Goal: Task Accomplishment & Management: Manage account settings

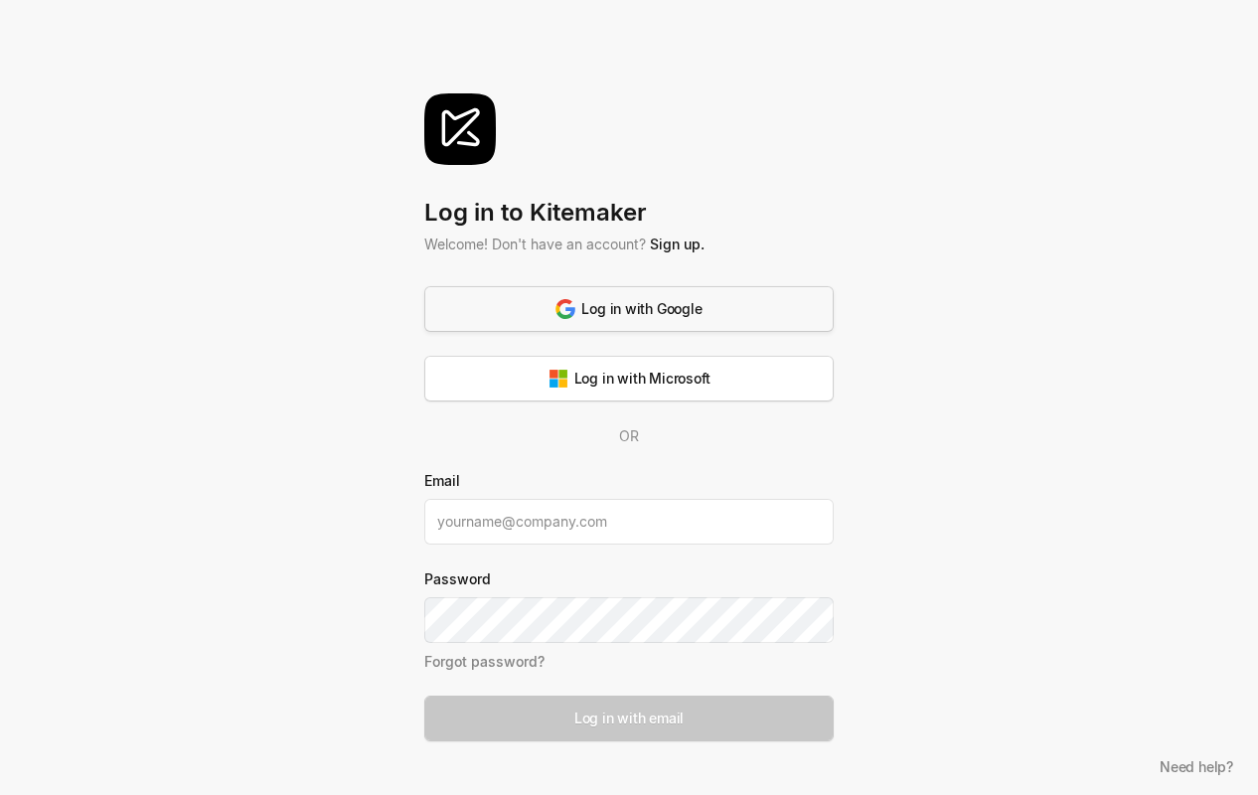
click at [685, 318] on div "Log in with Google" at bounding box center [628, 308] width 146 height 21
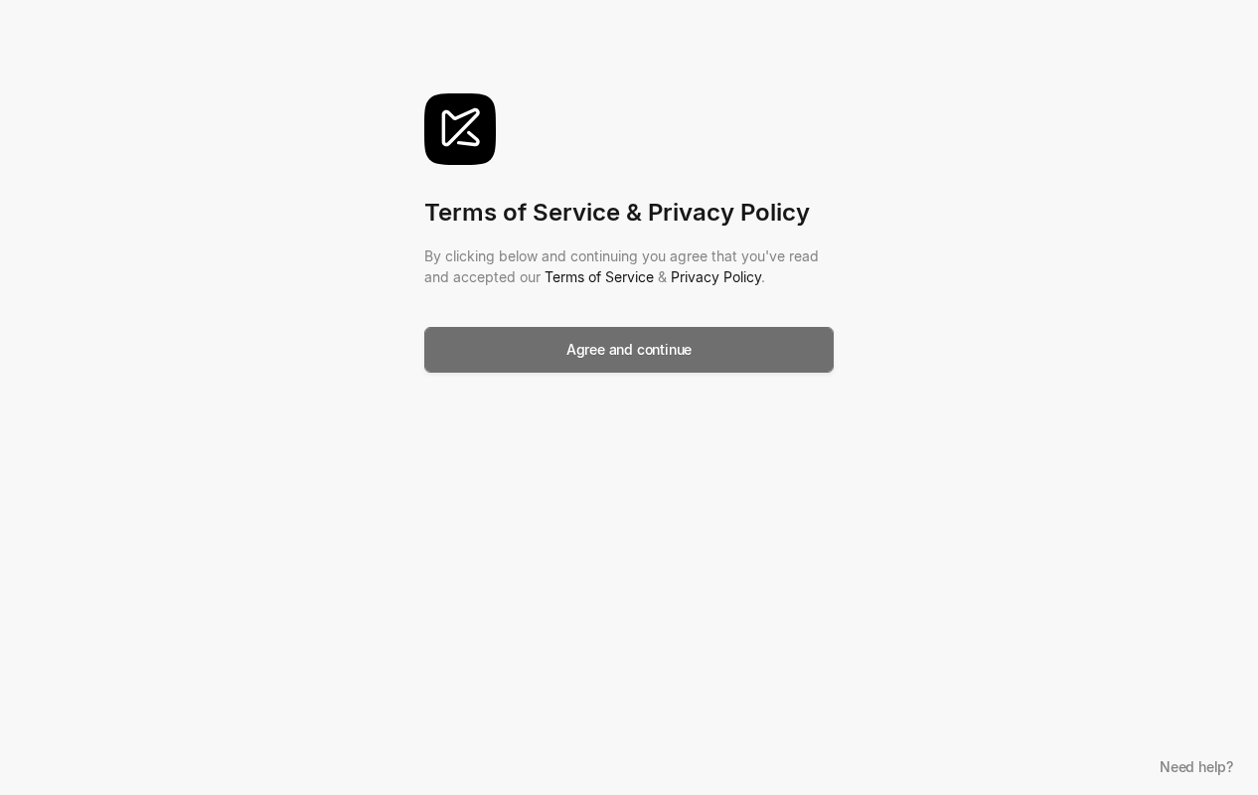
click at [696, 359] on button "Agree and continue" at bounding box center [628, 350] width 409 height 46
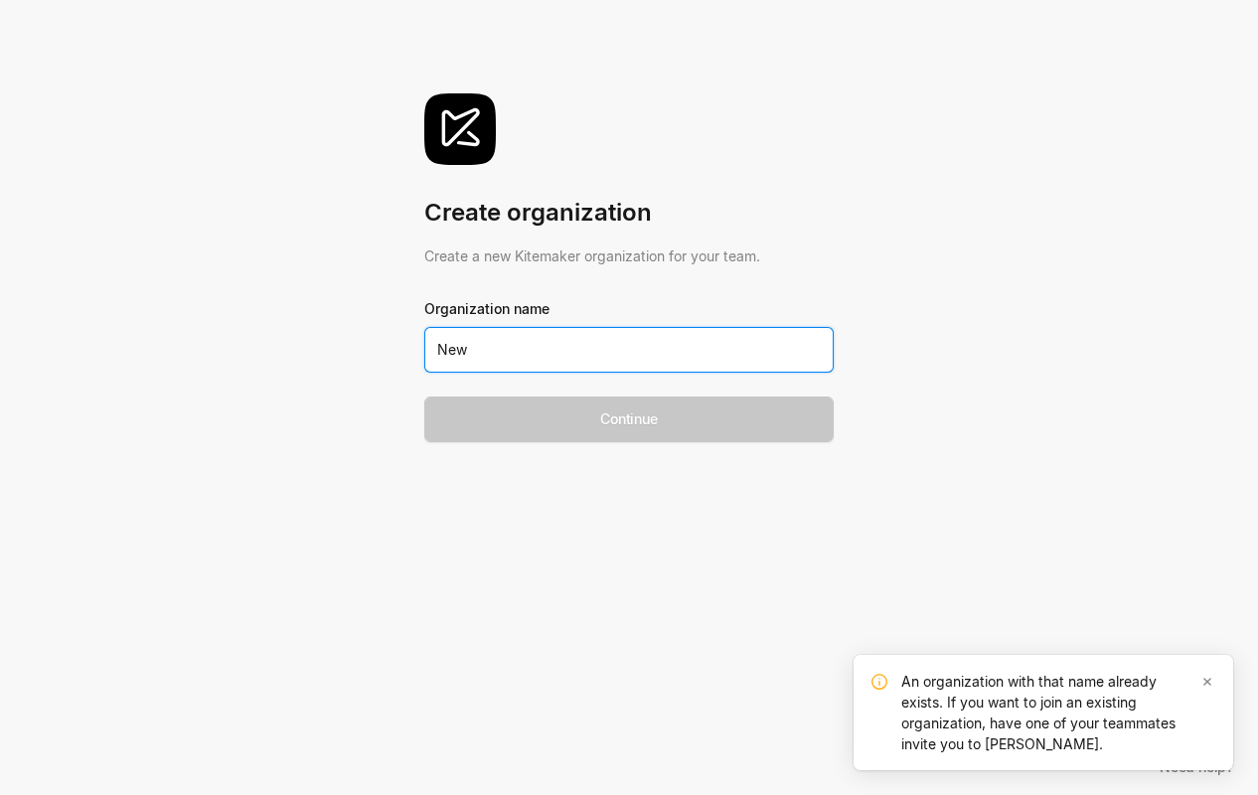
click at [482, 352] on input "New" at bounding box center [628, 350] width 409 height 46
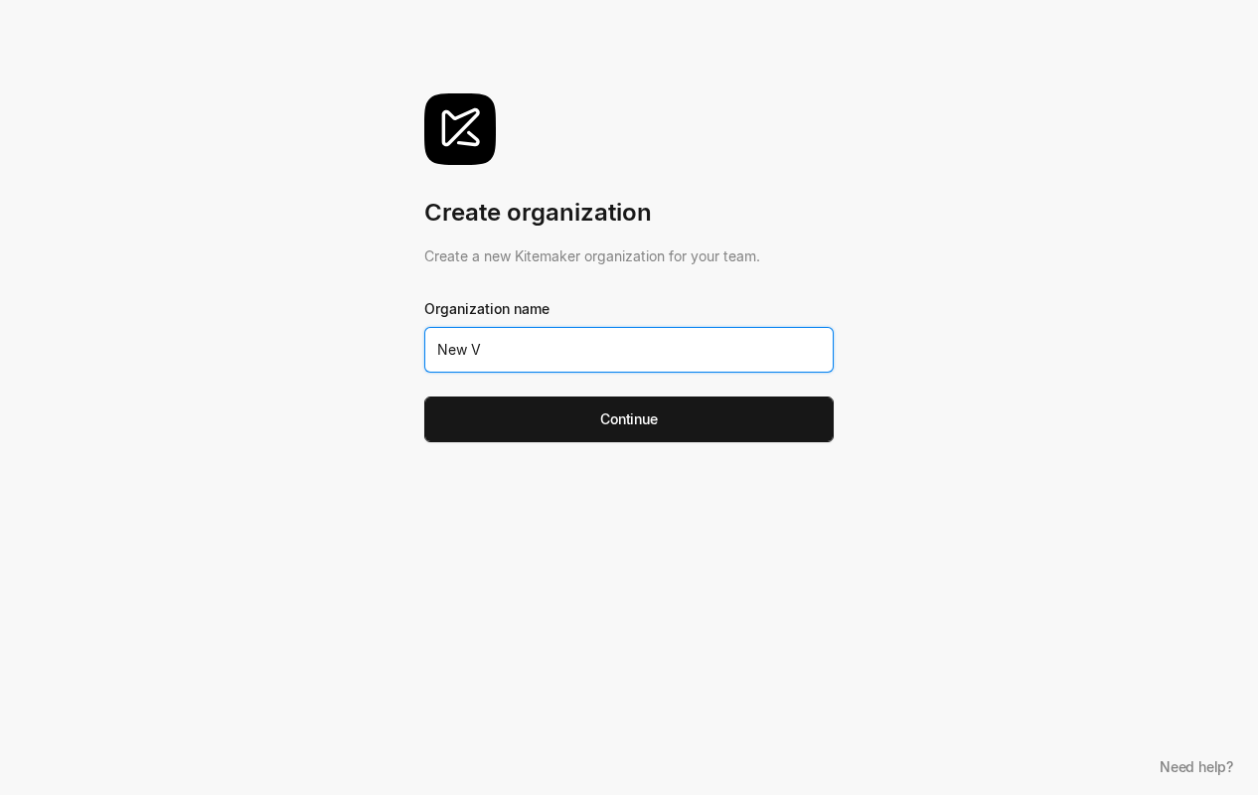
type input "New VB"
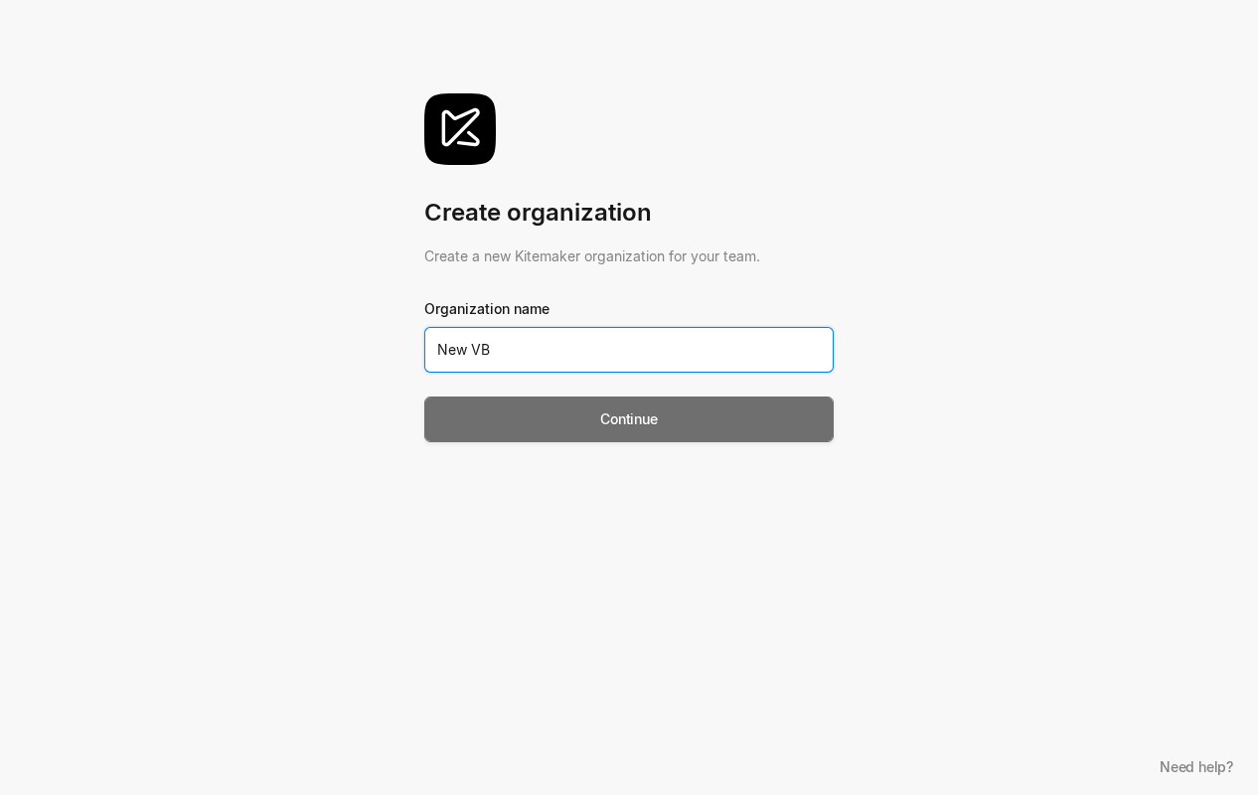
click at [553, 431] on button "Continue" at bounding box center [628, 419] width 409 height 46
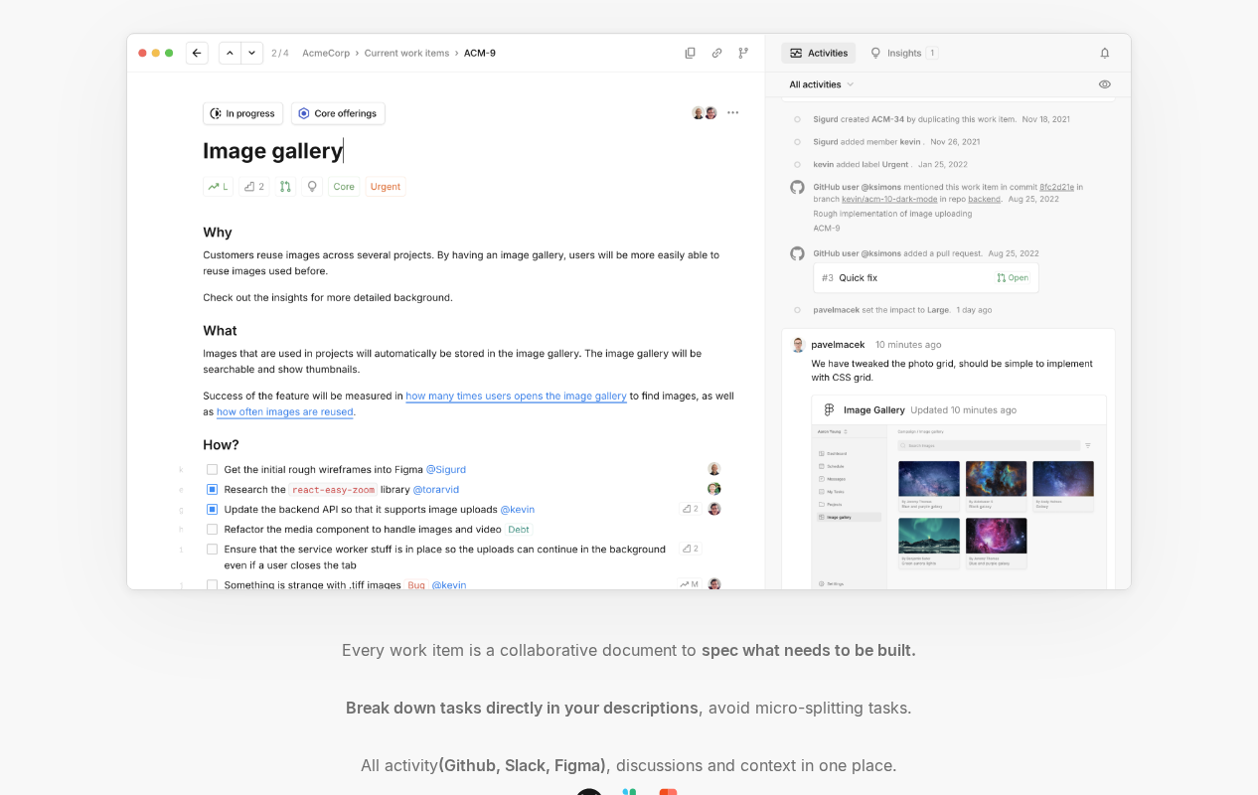
scroll to position [336, 0]
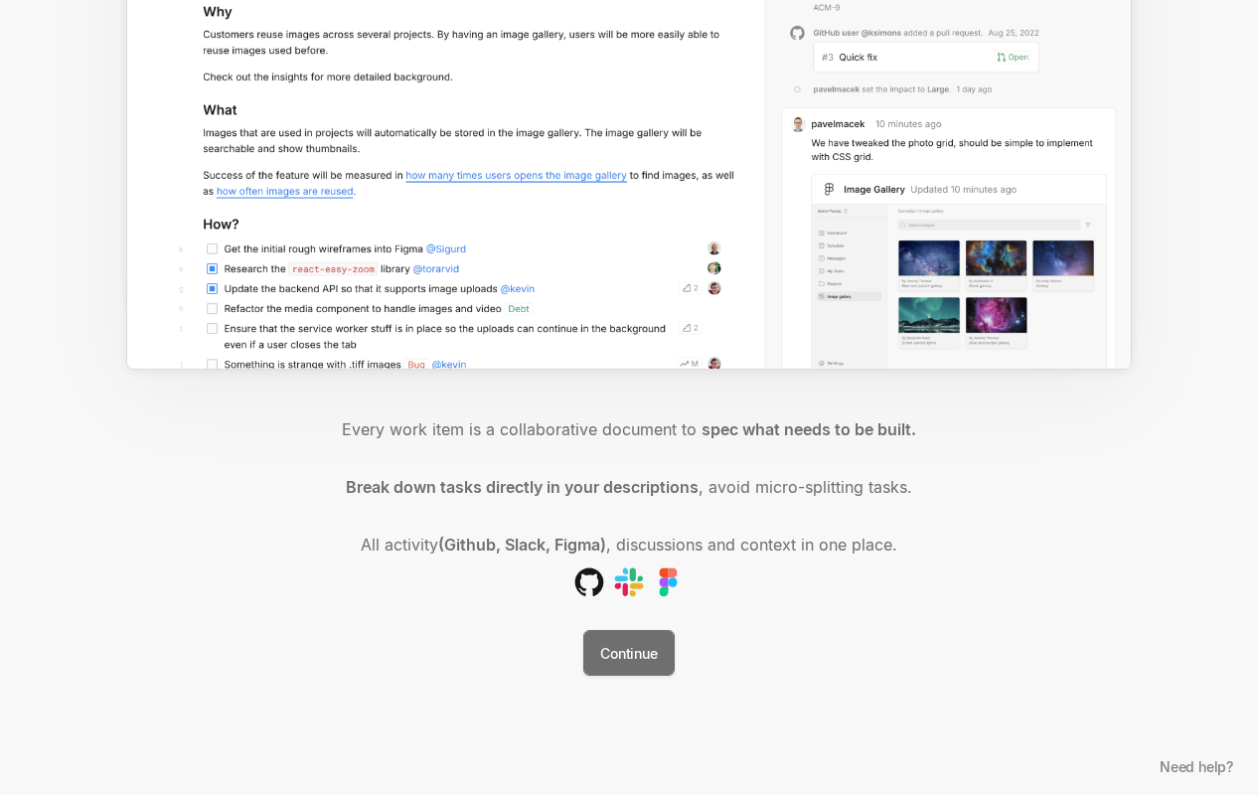
click at [625, 669] on button "Continue" at bounding box center [628, 653] width 90 height 46
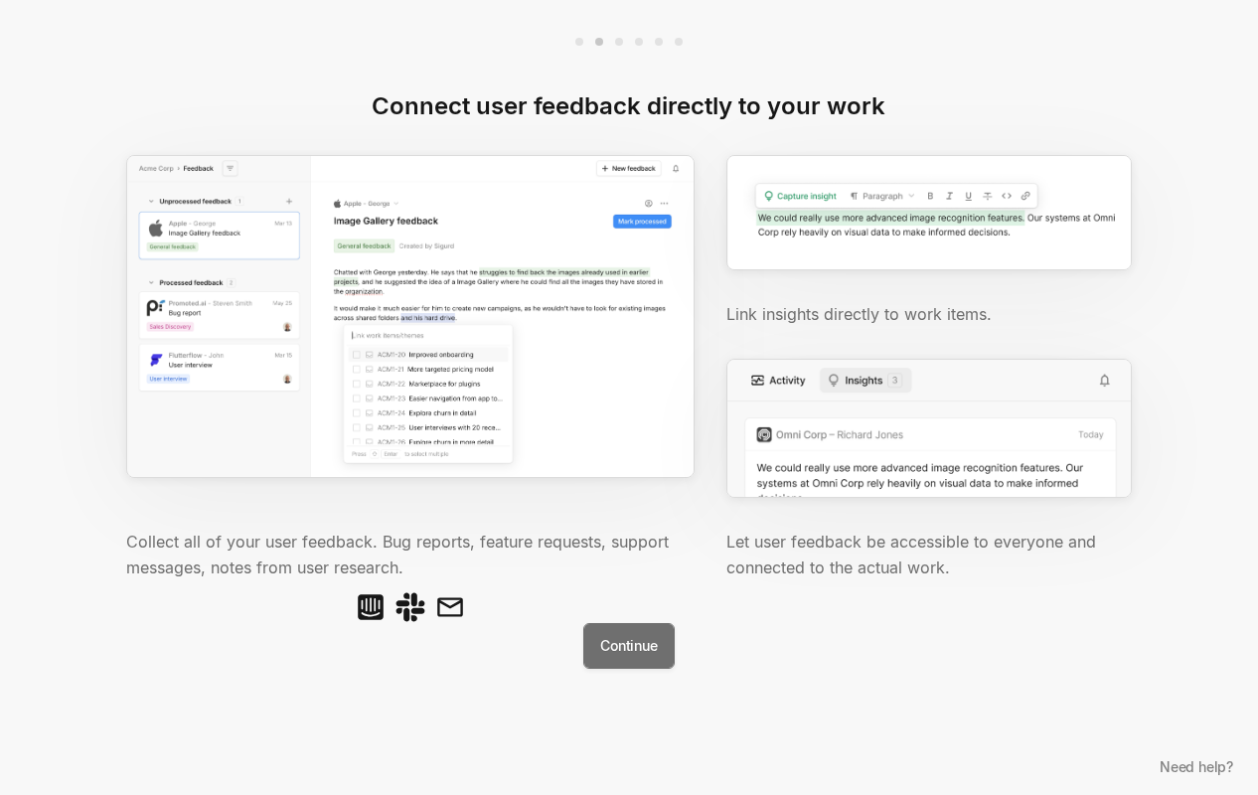
click at [631, 650] on button "Continue" at bounding box center [628, 646] width 90 height 46
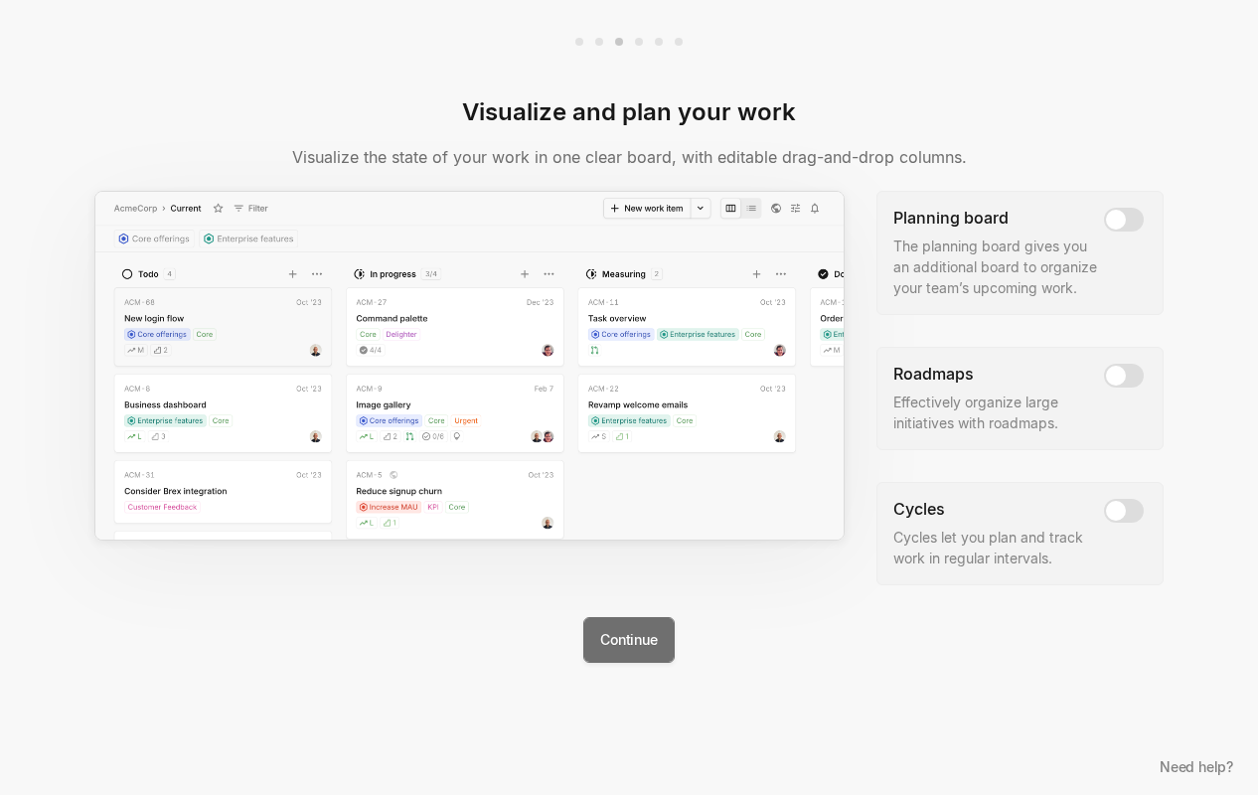
click at [643, 647] on button "Continue" at bounding box center [628, 640] width 90 height 46
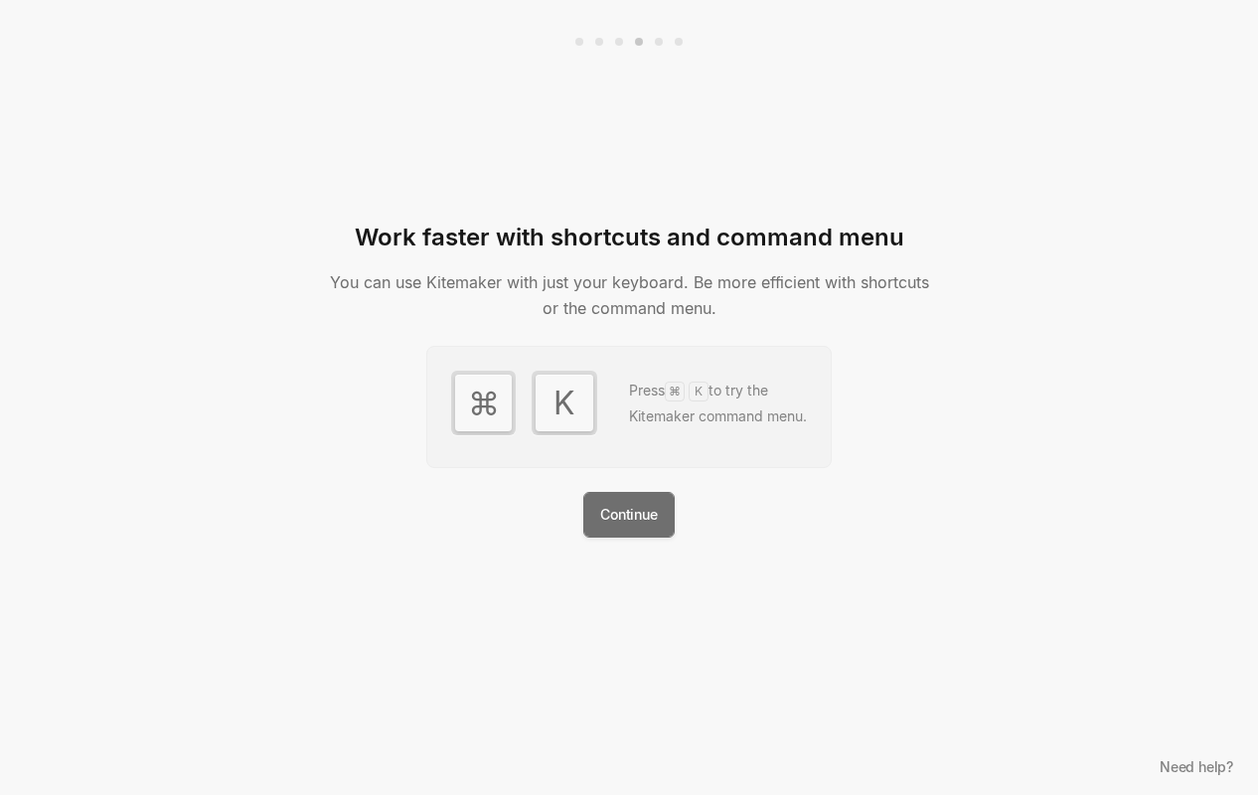
click at [646, 523] on button "Continue" at bounding box center [628, 515] width 90 height 46
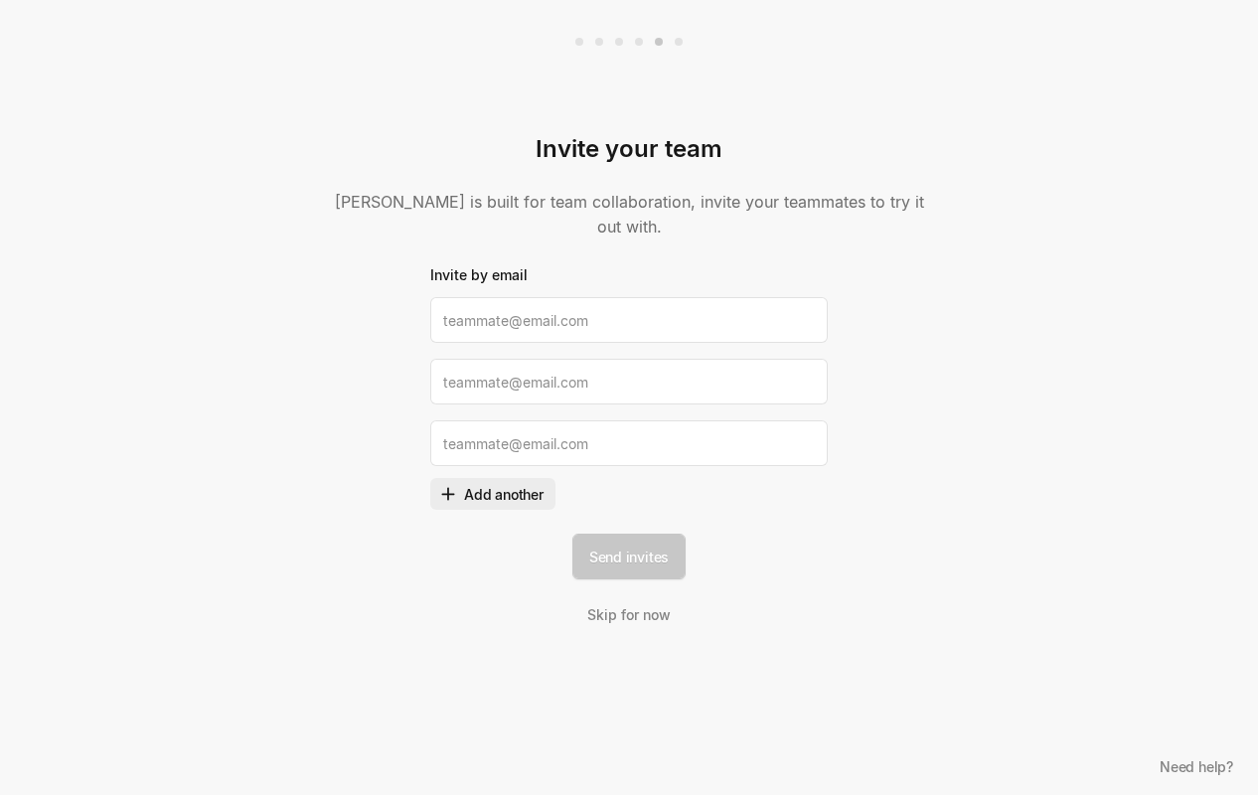
click at [520, 486] on button "Add another" at bounding box center [492, 494] width 125 height 32
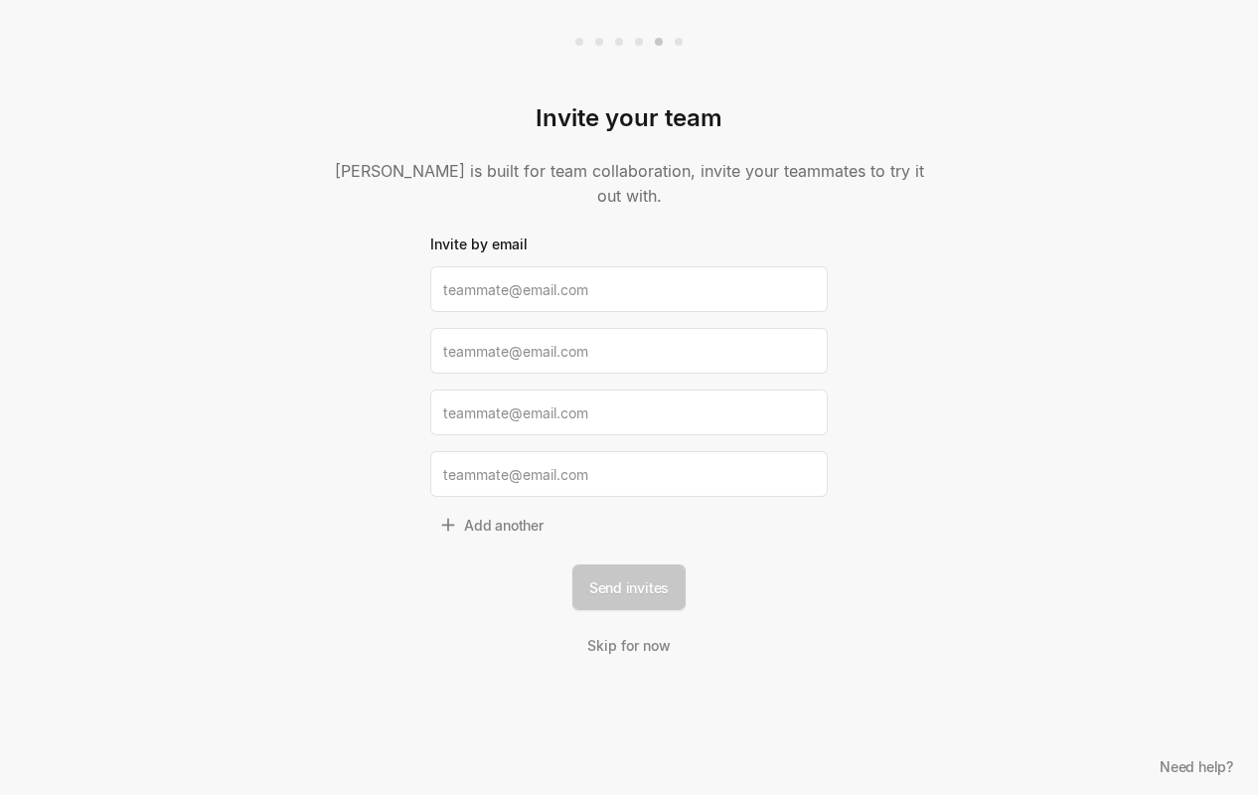
click at [644, 503] on form "Invite by email Add another Send invites Skip for now" at bounding box center [628, 444] width 397 height 423
click at [605, 634] on link "Skip for now" at bounding box center [628, 645] width 91 height 23
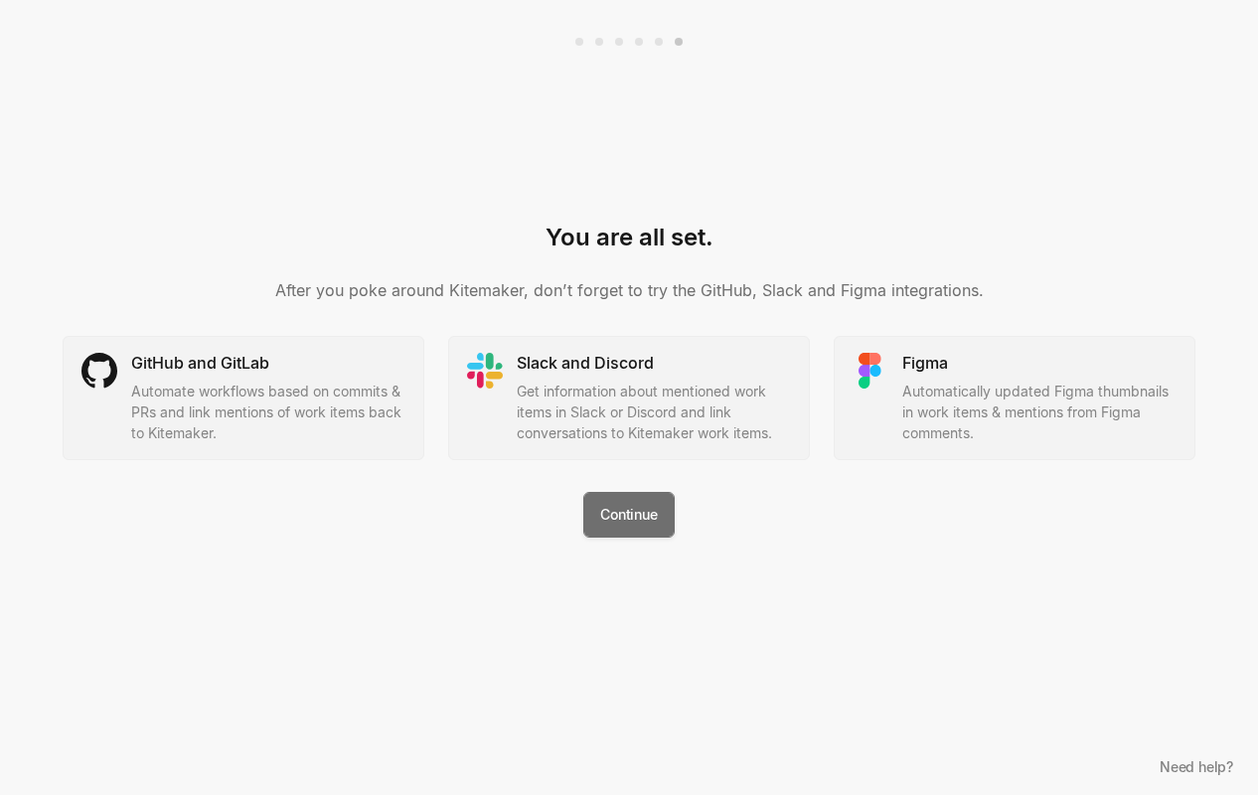
click at [636, 511] on button "Continue" at bounding box center [628, 515] width 90 height 46
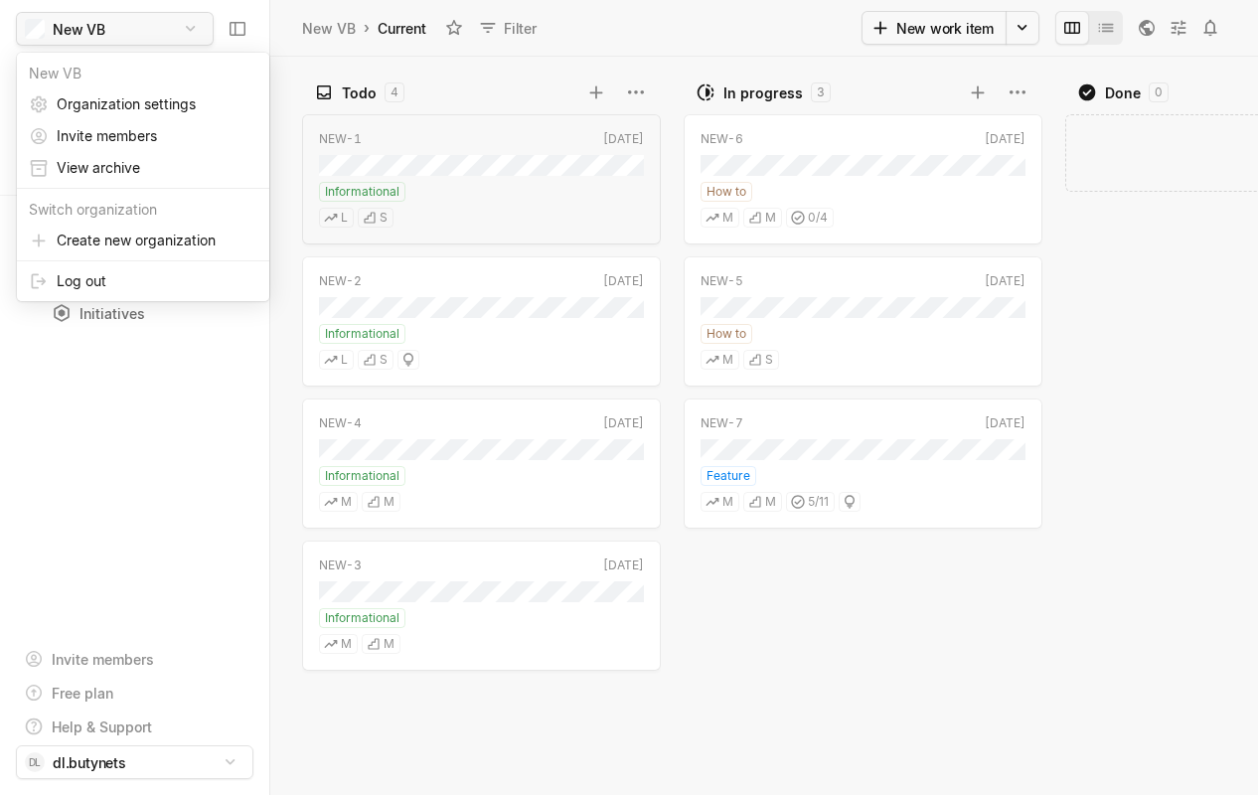
click at [187, 31] on html "New VB Search / Updates g then u My work = Feedback g then f Spaces New VB 1 Cu…" at bounding box center [629, 397] width 1258 height 795
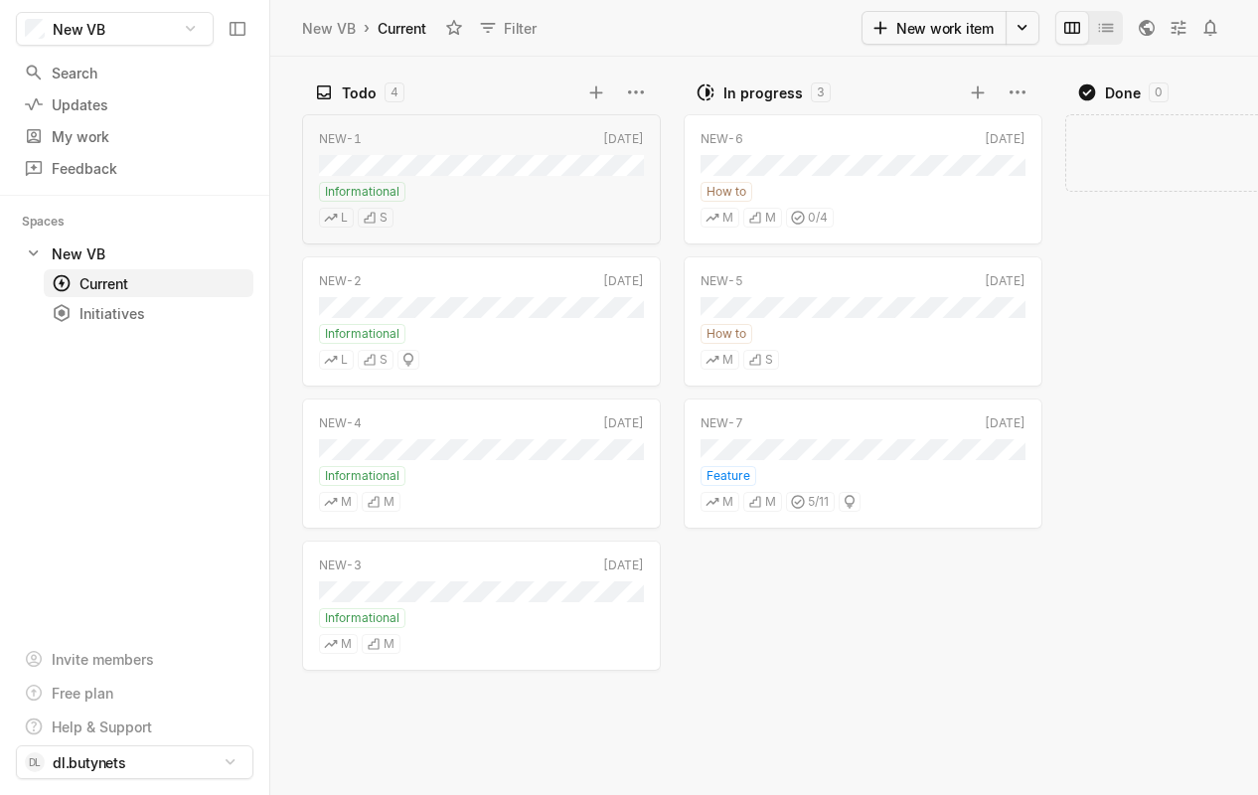
click at [242, 31] on html "New VB Search / Updates g then u My work = Feedback g then f Spaces New VB 1 Cu…" at bounding box center [629, 397] width 1258 height 795
click at [238, 31] on icon at bounding box center [238, 29] width 20 height 20
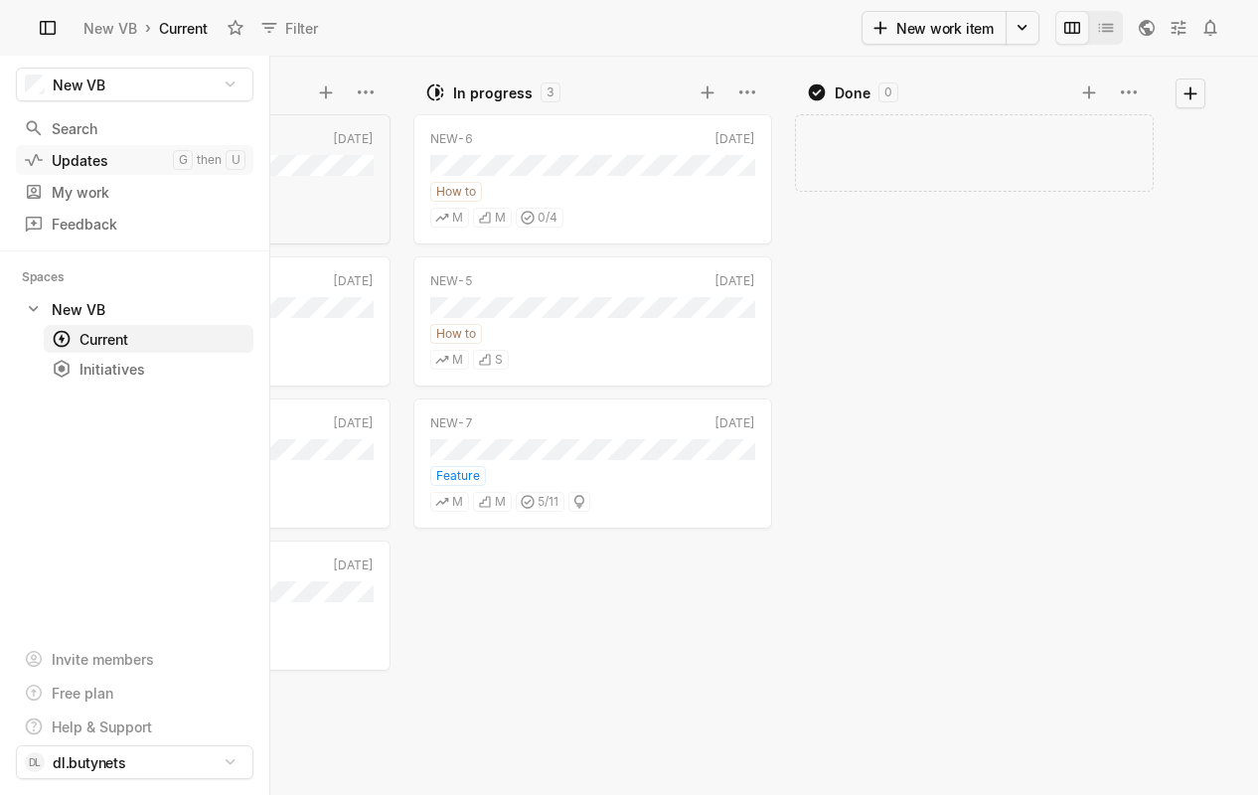
click at [71, 165] on div "Updates" at bounding box center [98, 160] width 149 height 21
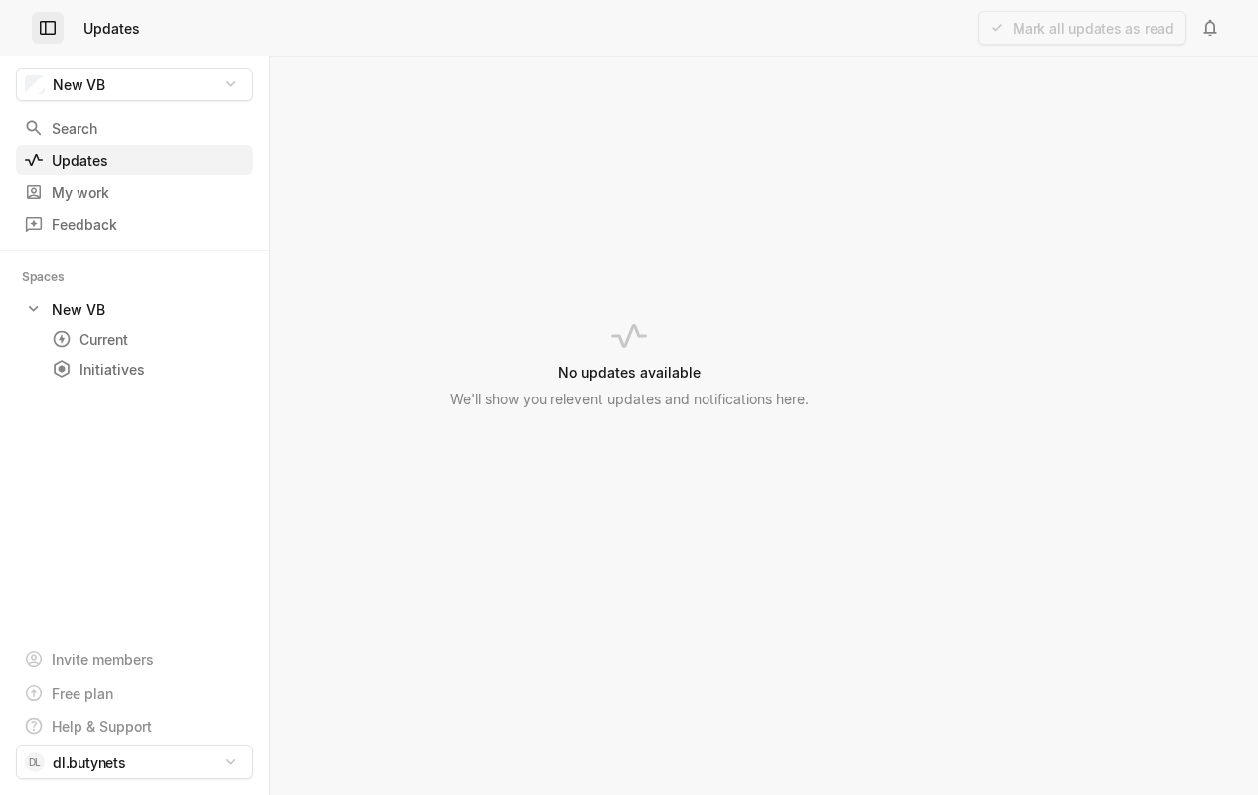
click at [40, 32] on icon at bounding box center [48, 28] width 16 height 14
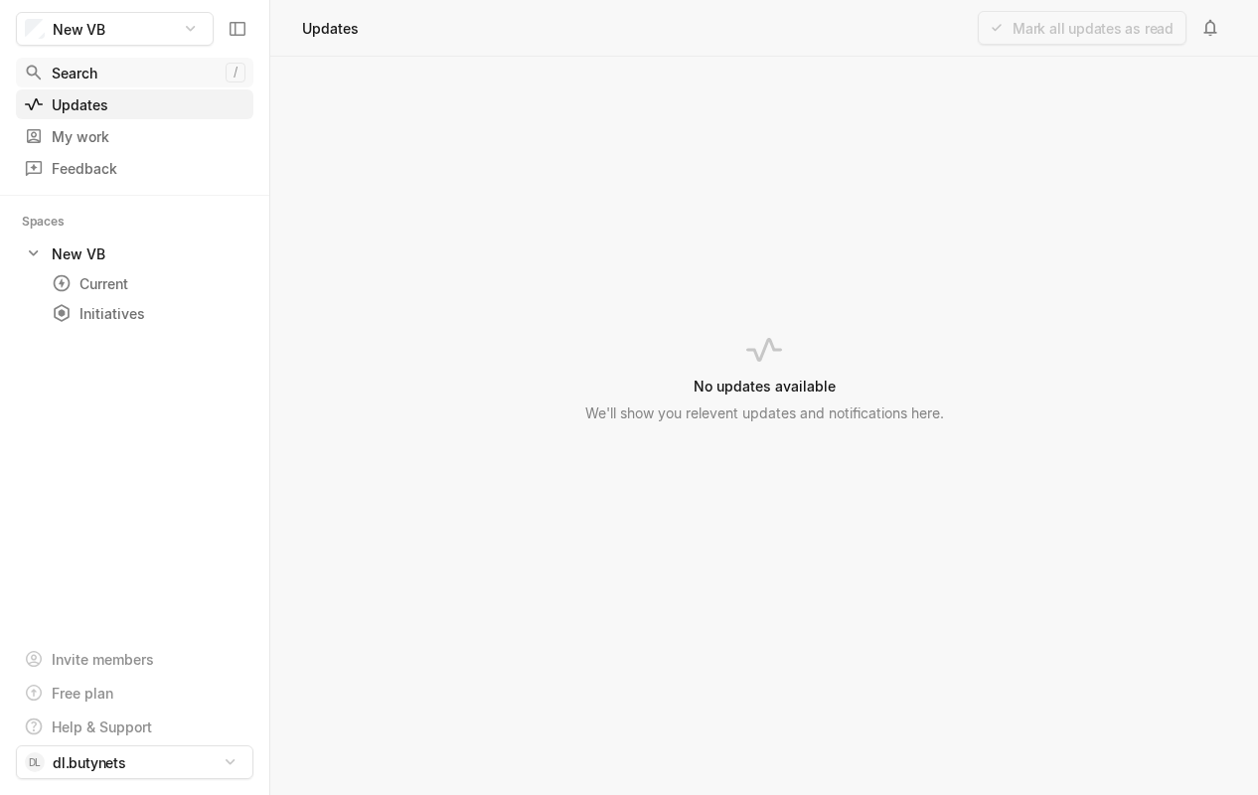
click at [102, 79] on div "Search" at bounding box center [125, 73] width 202 height 21
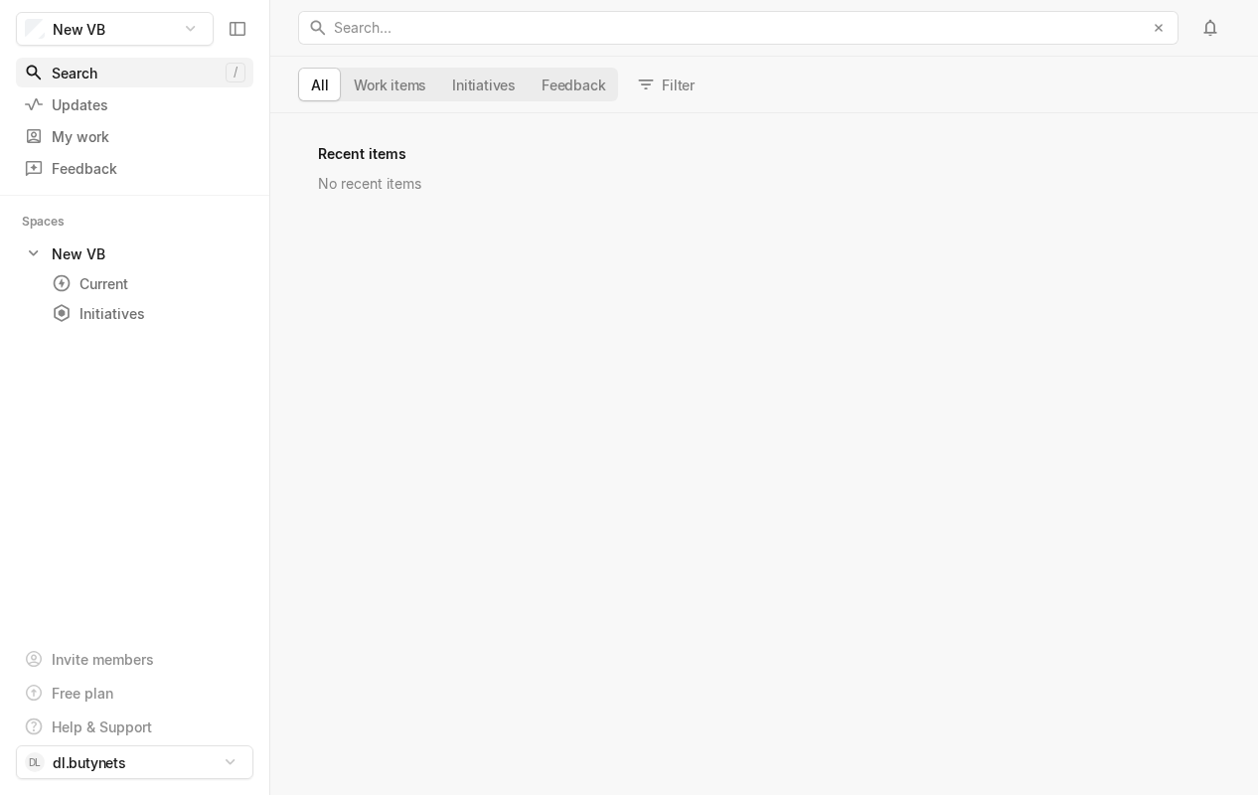
scroll to position [682, 988]
click at [42, 22] on html "New VB Search / Updates g then u My work = Feedback g then f Spaces New VB 1 Cu…" at bounding box center [629, 397] width 1258 height 795
click at [611, 197] on html "New VB Search / Updates g then u My work = Feedback g then f Spaces New VB 1 Cu…" at bounding box center [629, 397] width 1258 height 795
click at [611, 197] on div "No recent items" at bounding box center [764, 193] width 988 height 41
click at [396, 83] on button "Work items" at bounding box center [390, 85] width 98 height 32
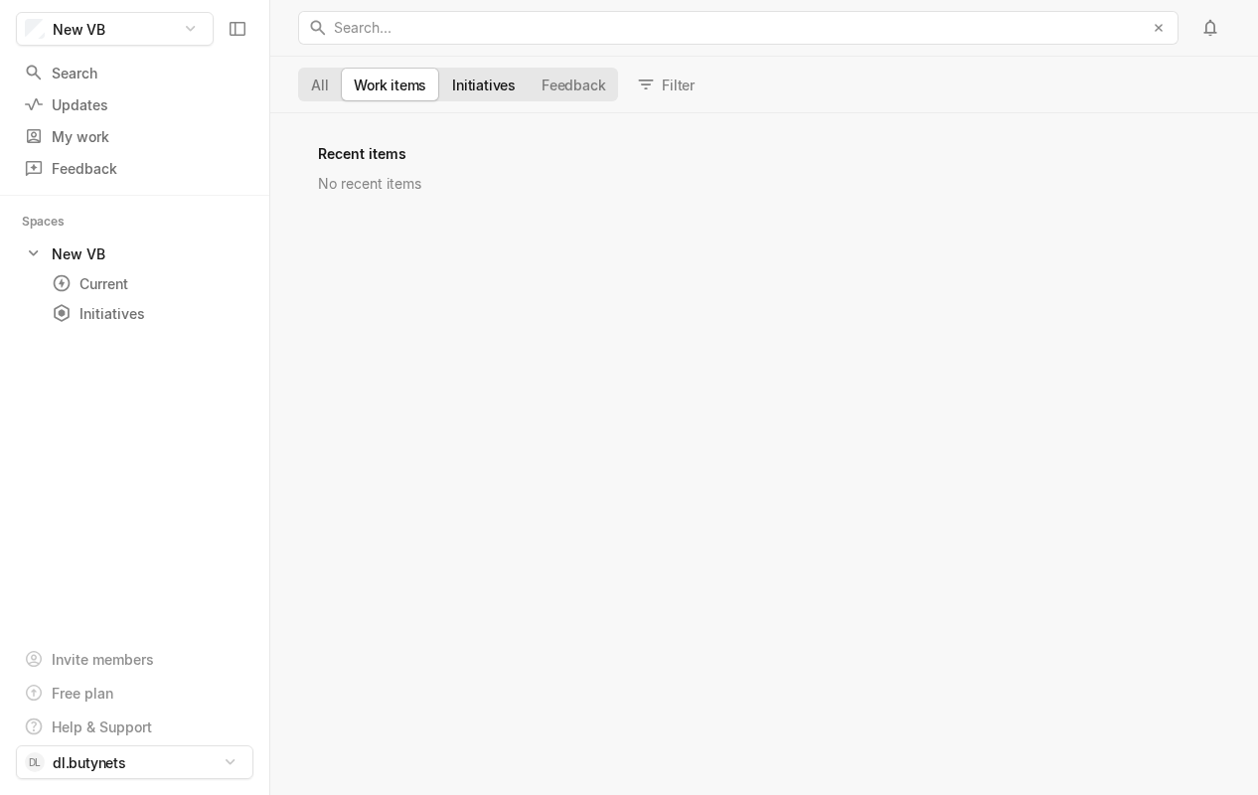
click at [457, 85] on button "Initiatives" at bounding box center [483, 85] width 89 height 32
click at [560, 82] on button "Feedback" at bounding box center [573, 85] width 89 height 32
click at [671, 87] on button "Filter" at bounding box center [667, 85] width 78 height 32
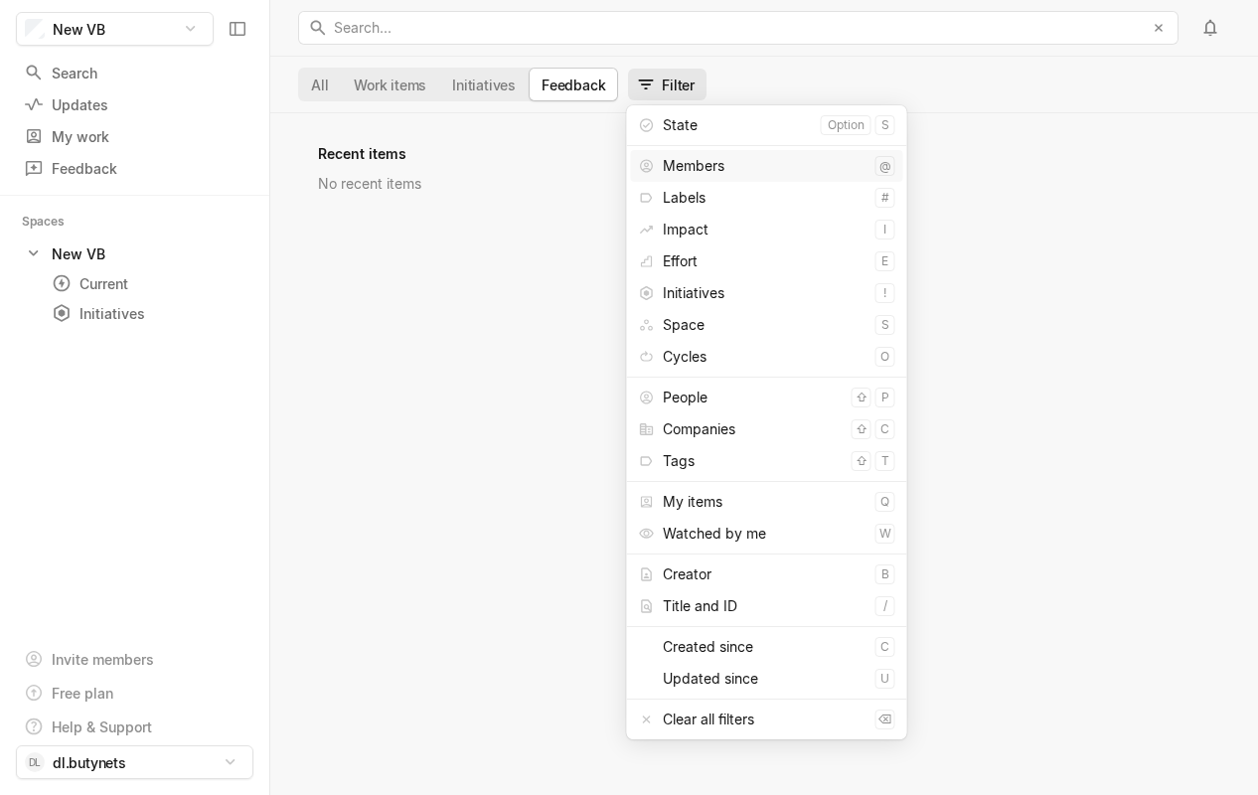
click at [671, 176] on div "Members" at bounding box center [765, 166] width 205 height 32
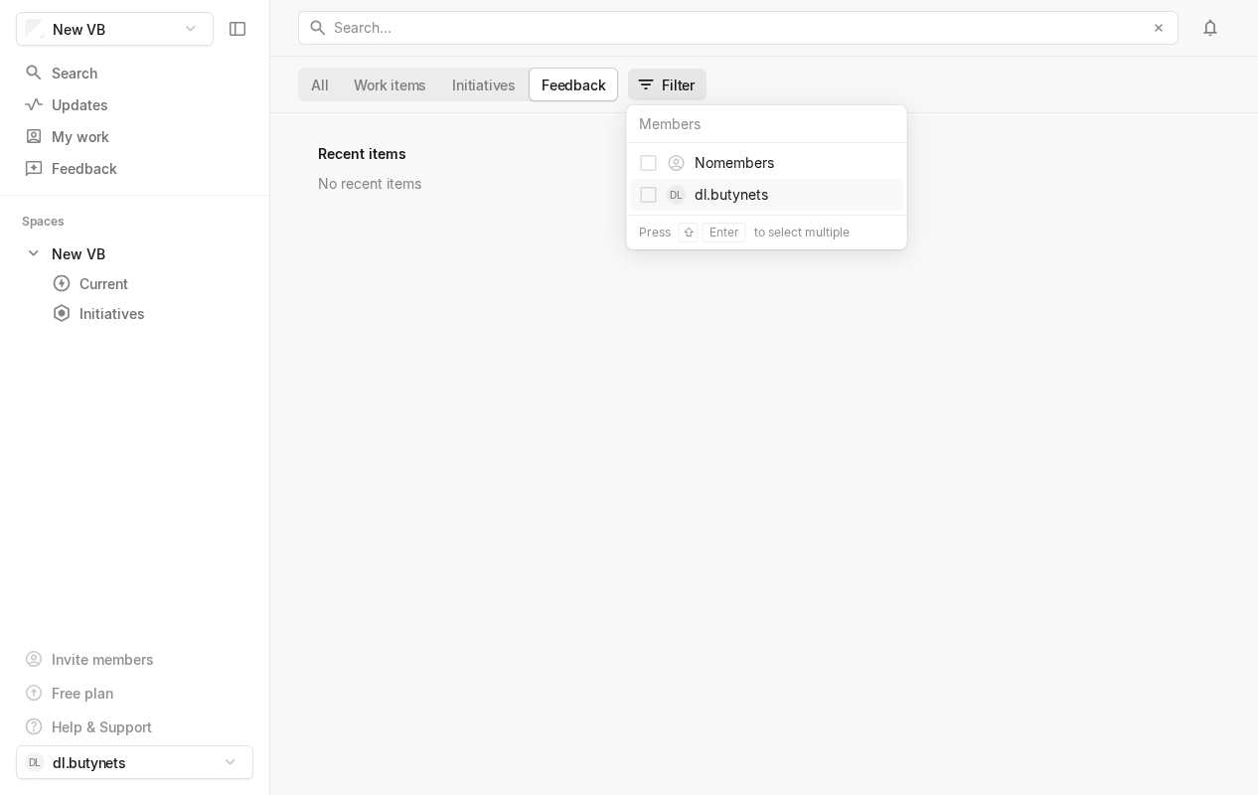
scroll to position [638, 988]
click at [1117, 231] on div "No results found" at bounding box center [780, 227] width 924 height 21
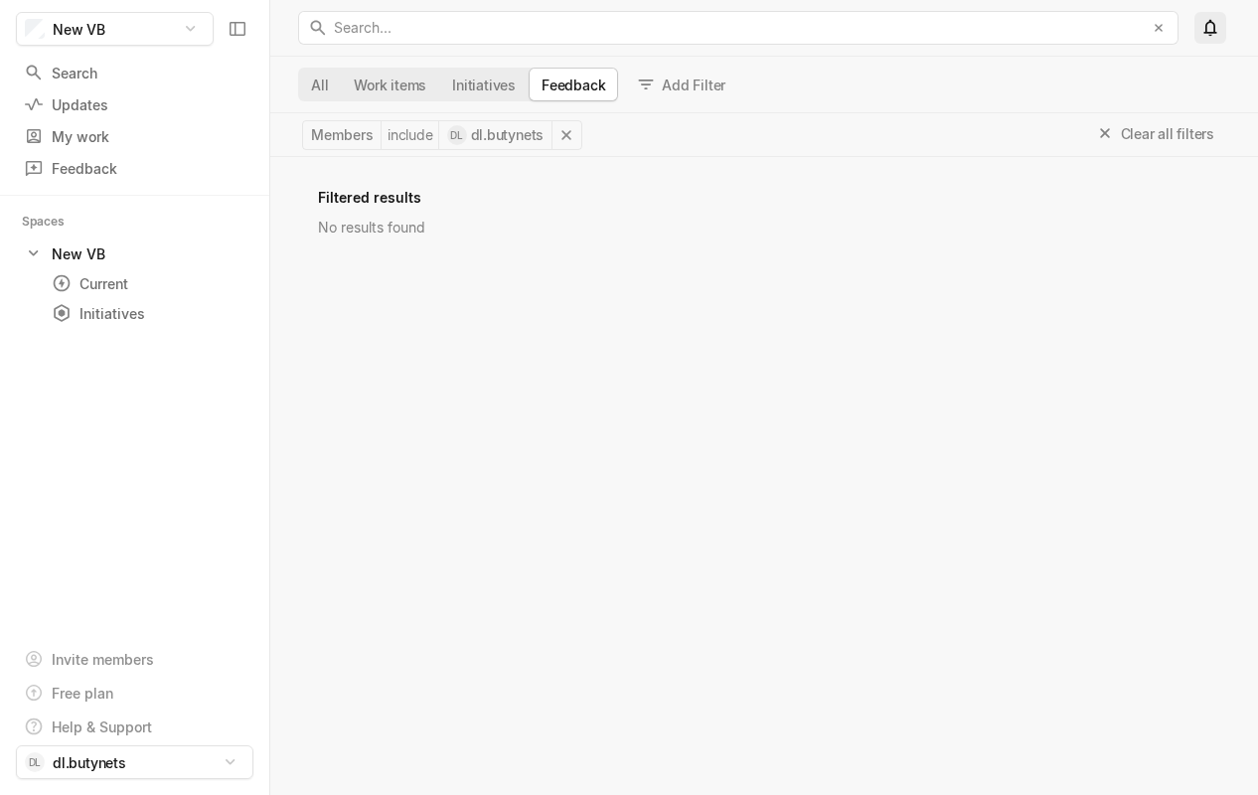
click at [1205, 28] on icon at bounding box center [1209, 28] width 13 height 17
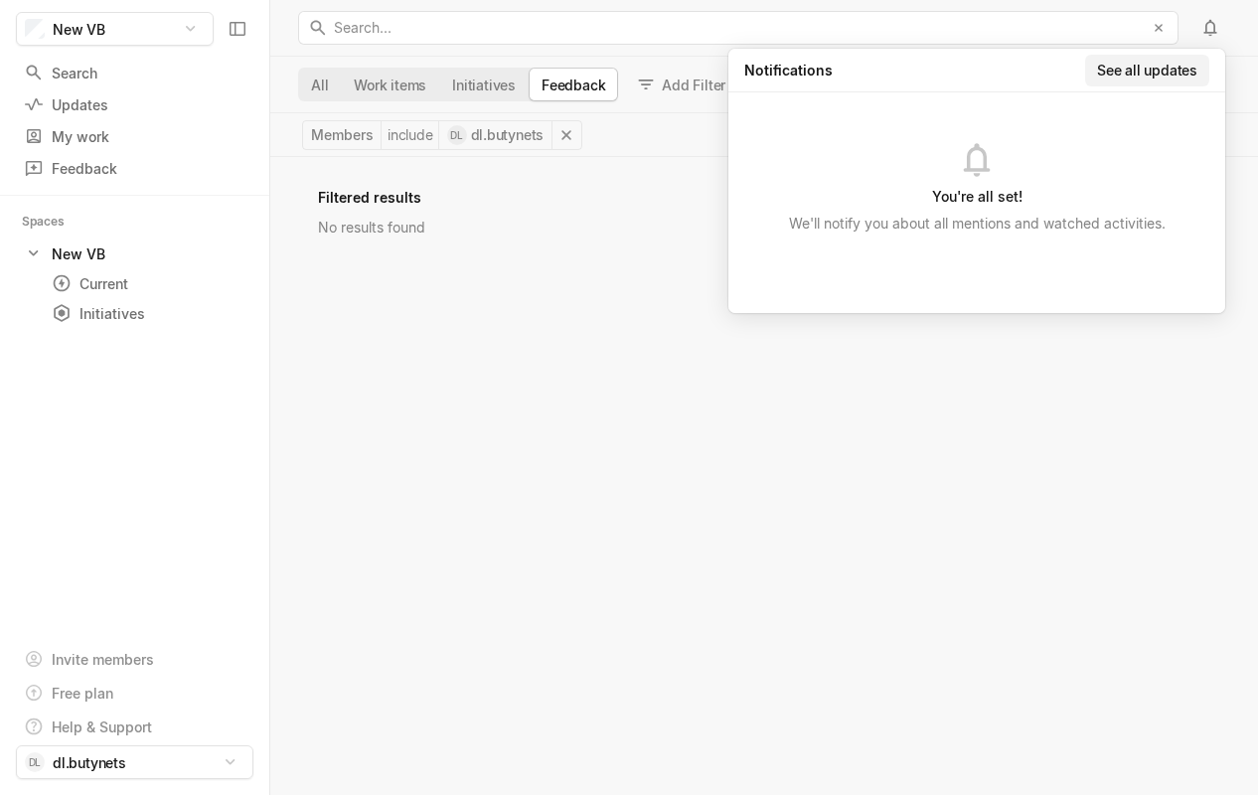
click at [1157, 71] on button "See all updates" at bounding box center [1147, 71] width 124 height 32
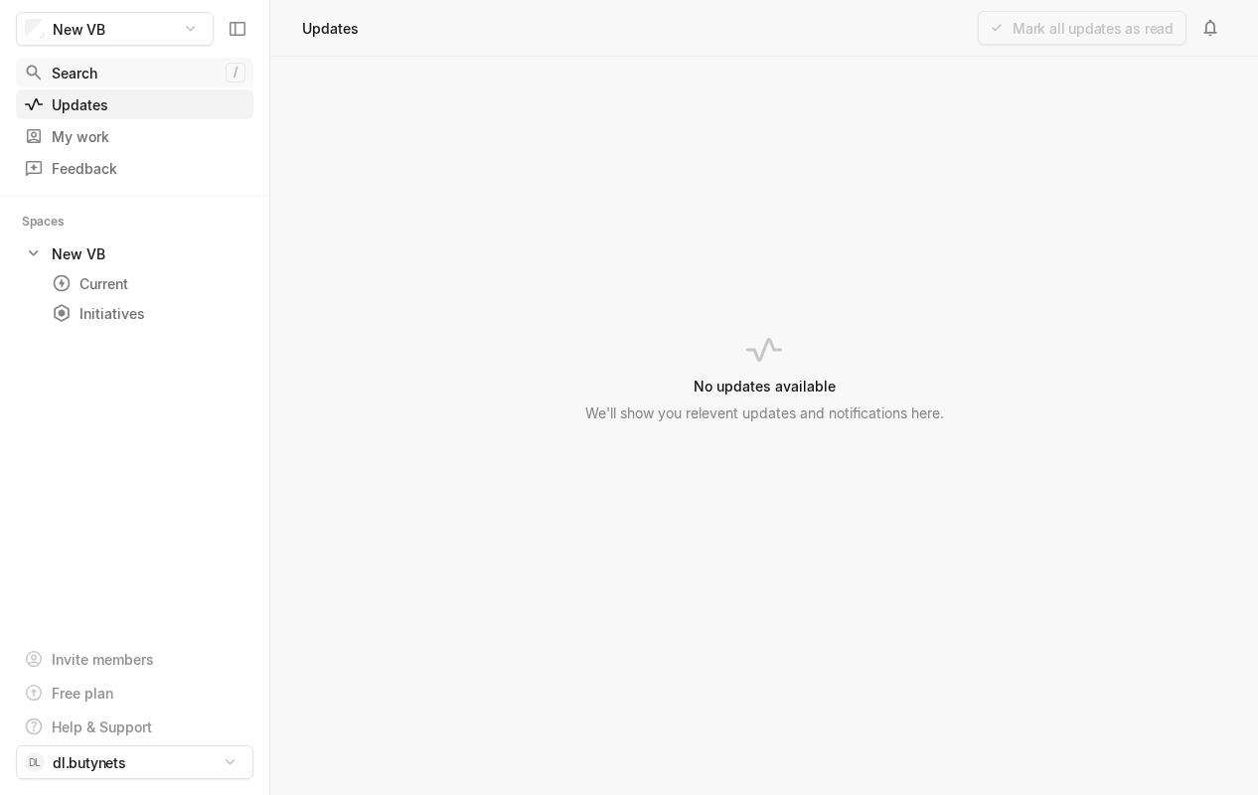
click at [92, 70] on div "Search" at bounding box center [125, 73] width 202 height 21
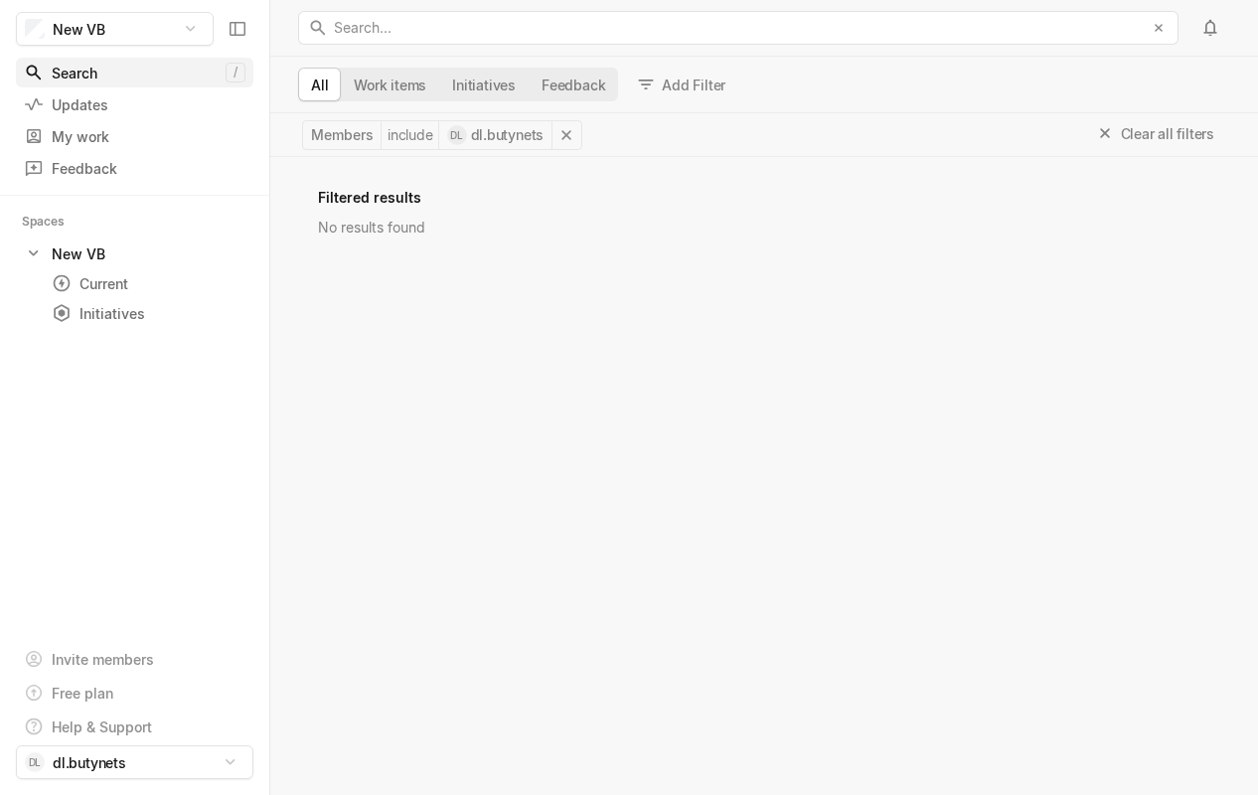
scroll to position [638, 988]
click at [72, 113] on div "Updates" at bounding box center [98, 104] width 149 height 21
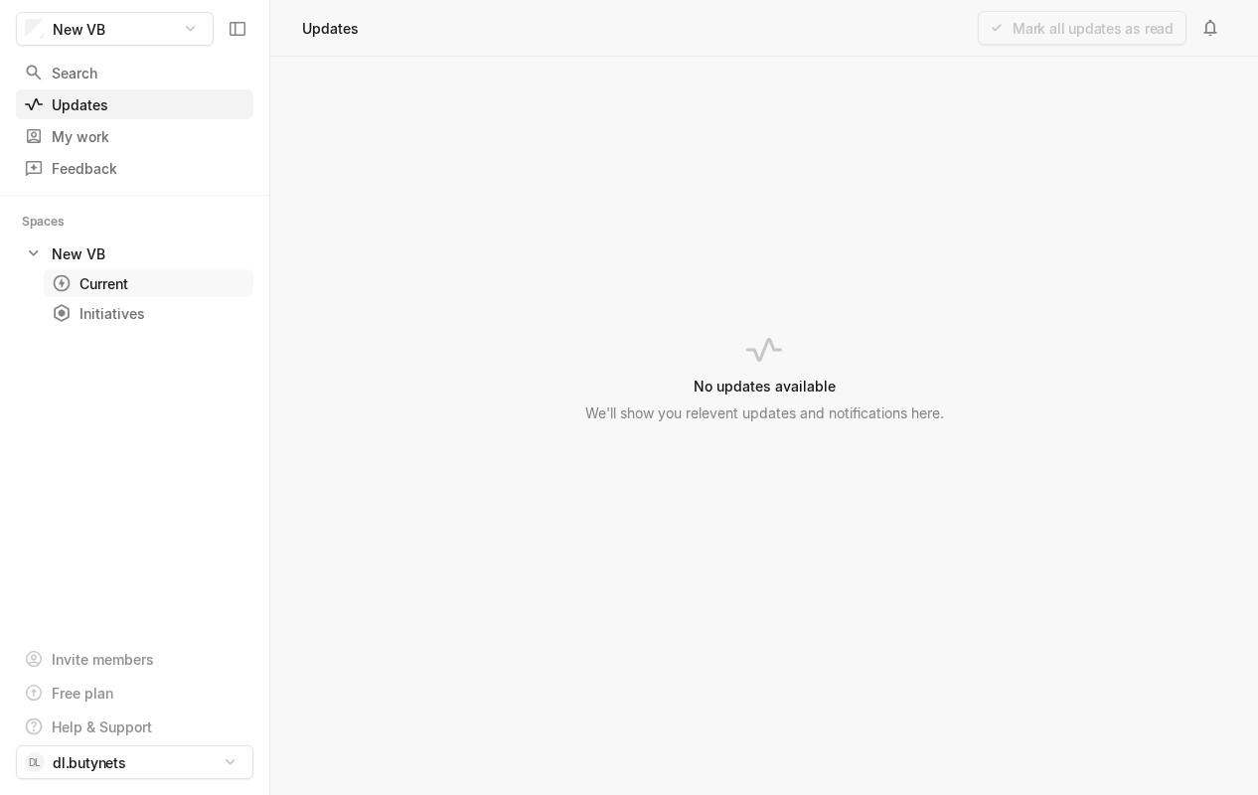
click at [97, 280] on div "Current" at bounding box center [112, 283] width 121 height 21
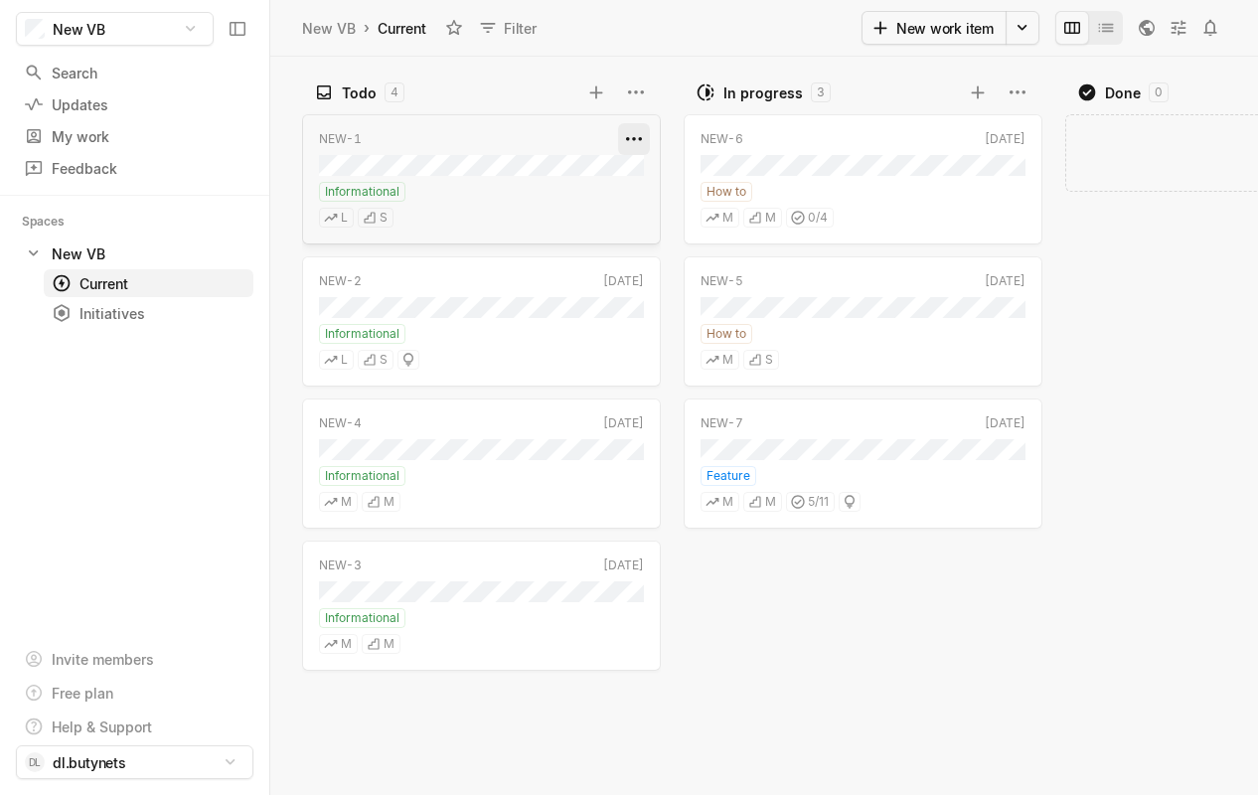
click at [637, 136] on html "New VB Search / Updates g then u My work = Feedback g then f Spaces New VB 1 Cu…" at bounding box center [629, 397] width 1258 height 795
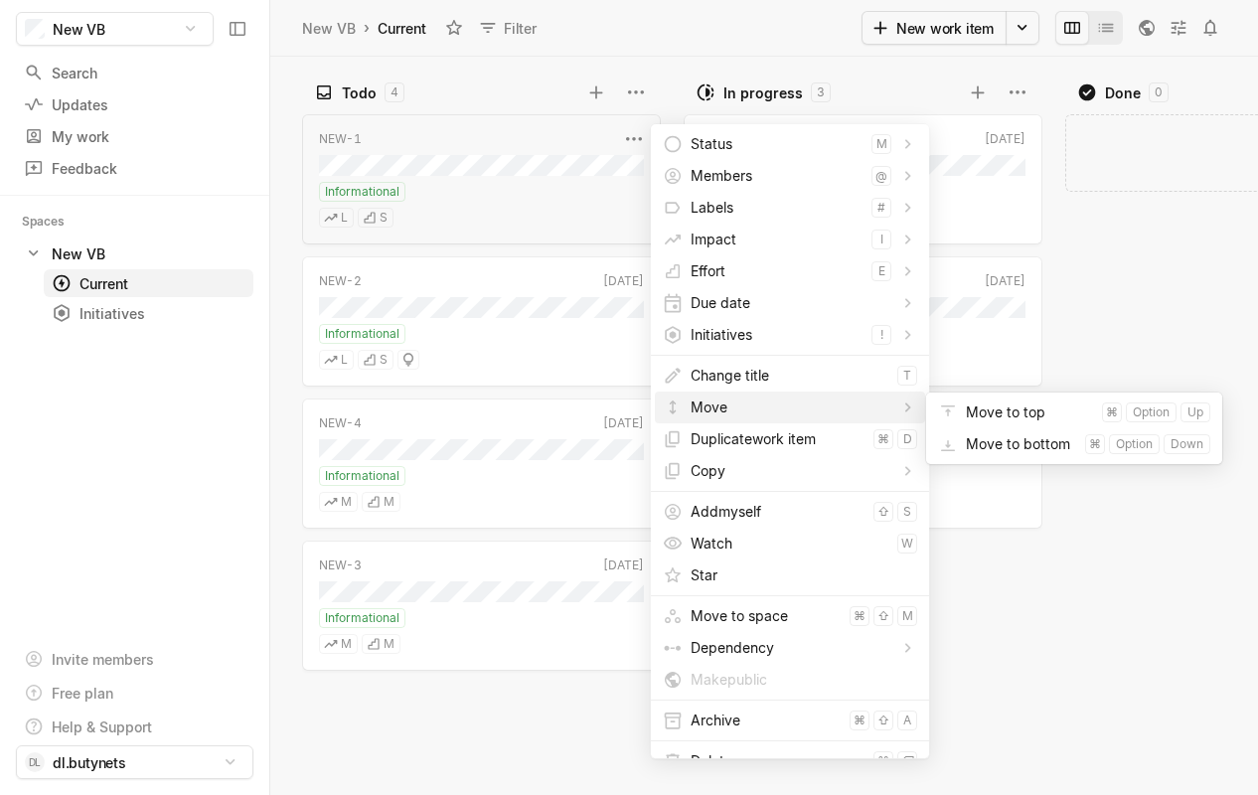
click at [728, 401] on span "Move" at bounding box center [791, 407] width 201 height 32
click at [987, 415] on span "Move to top" at bounding box center [1030, 412] width 128 height 32
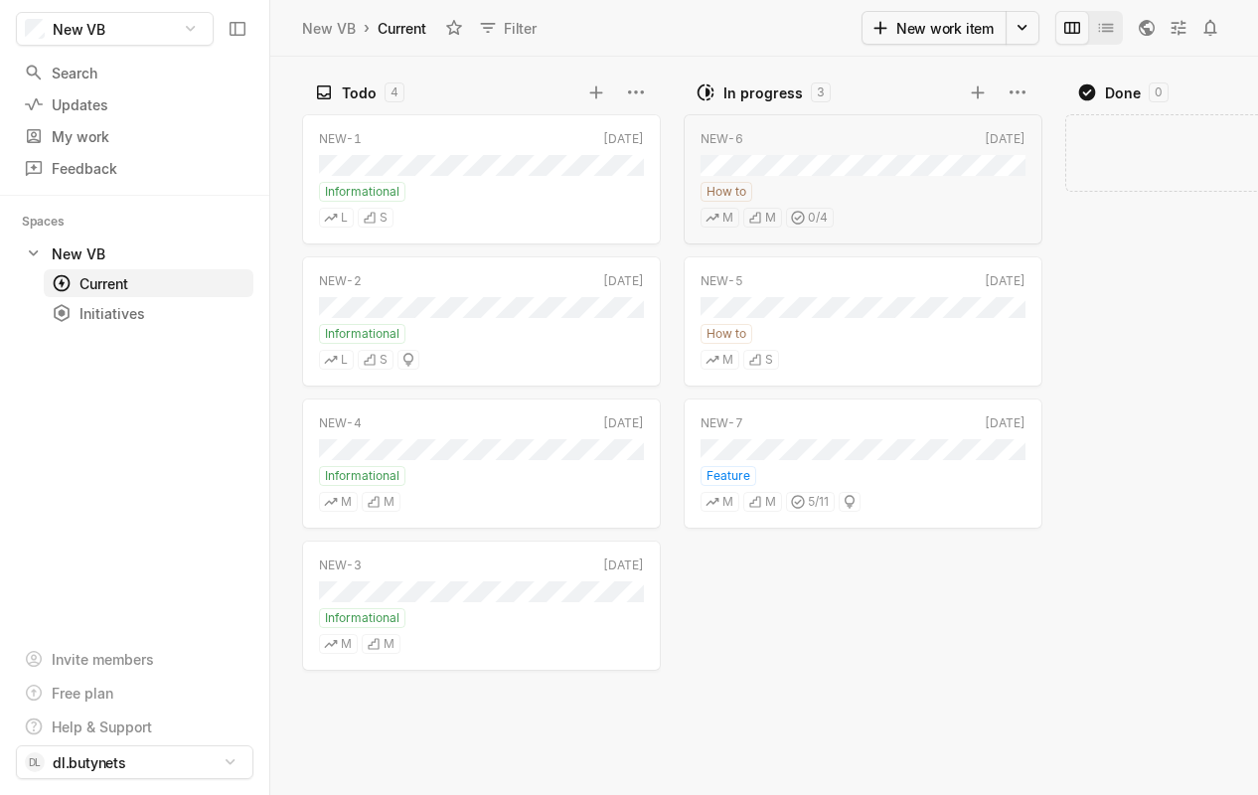
click at [1097, 89] on div "Done 0" at bounding box center [1210, 92] width 266 height 21
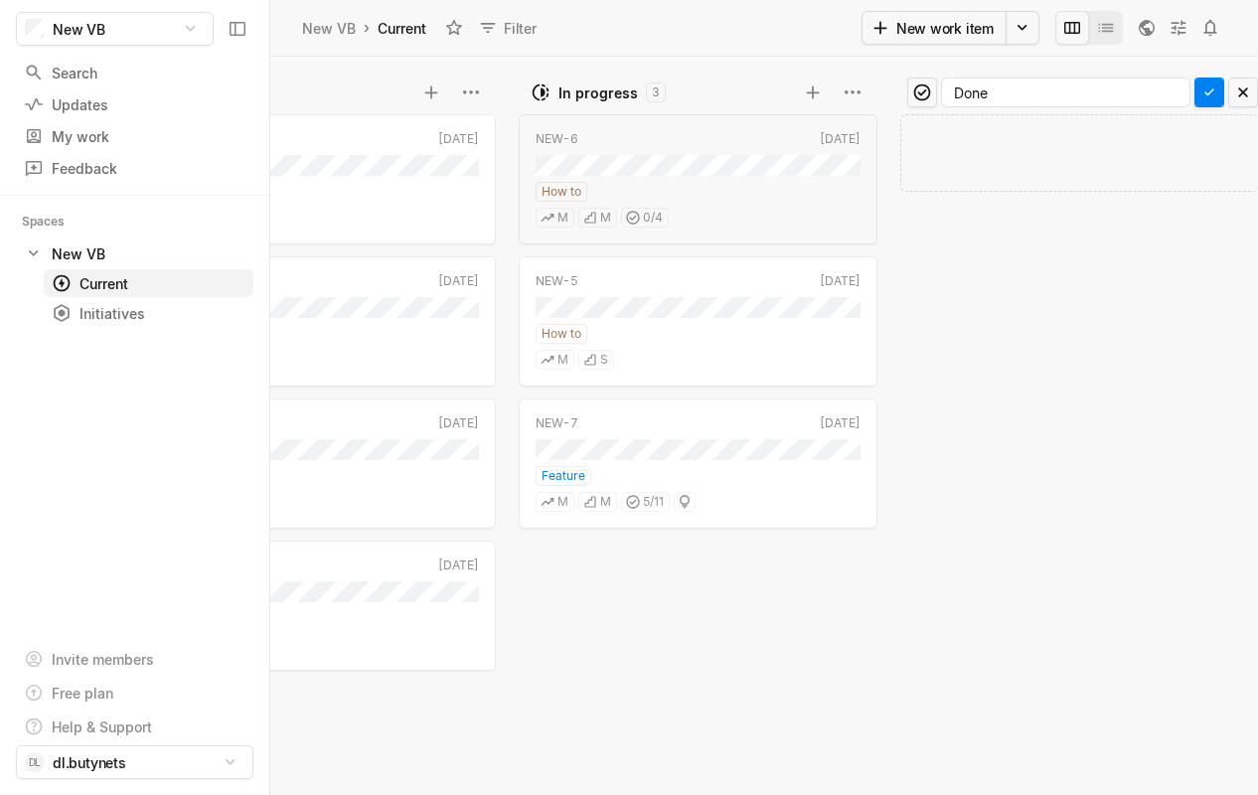
click at [1211, 97] on icon at bounding box center [1209, 92] width 20 height 20
click at [958, 87] on div "Done" at bounding box center [958, 92] width 36 height 21
click at [920, 92] on html "New VB Search / Updates g then u My work = Feedback g then f Spaces New VB 1 Cu…" at bounding box center [629, 397] width 1258 height 795
click at [953, 193] on icon at bounding box center [956, 196] width 20 height 20
click at [1199, 96] on icon at bounding box center [1209, 92] width 20 height 20
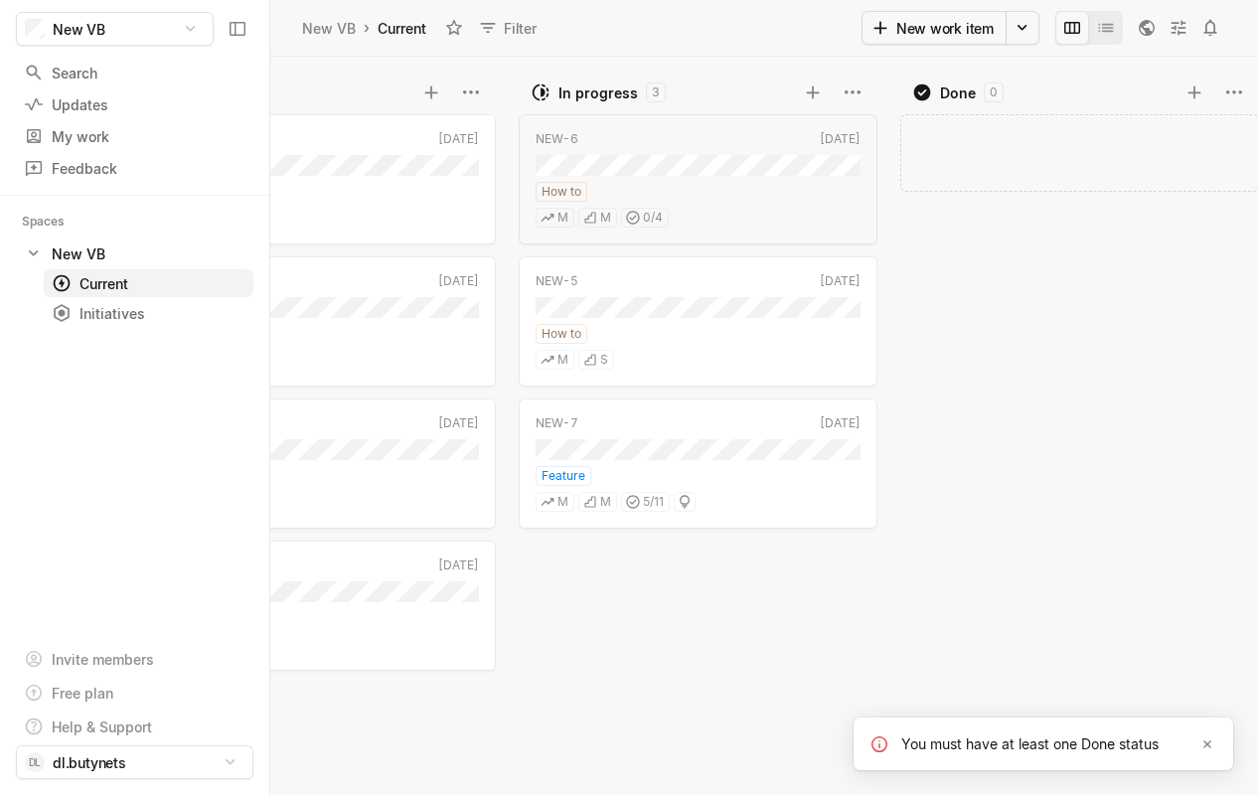
click at [977, 246] on div "Add work item" at bounding box center [1084, 451] width 368 height 687
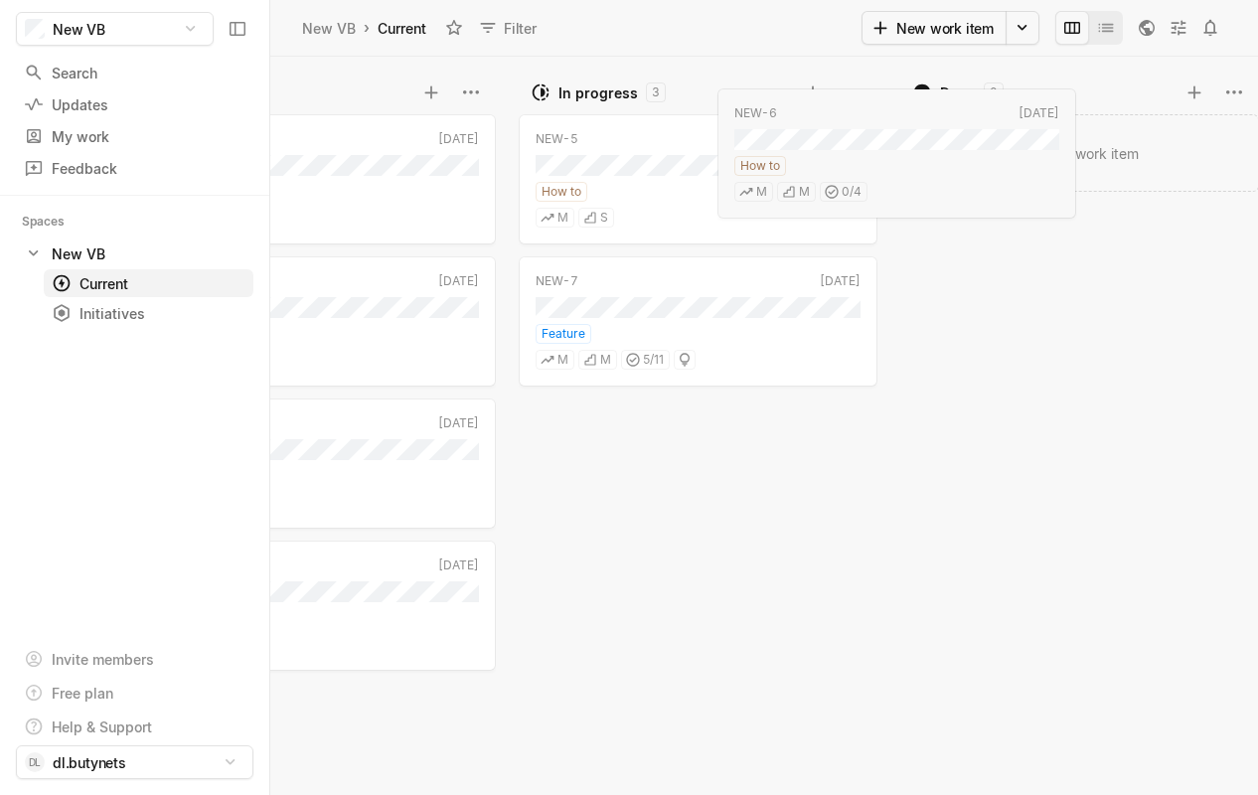
scroll to position [0, 237]
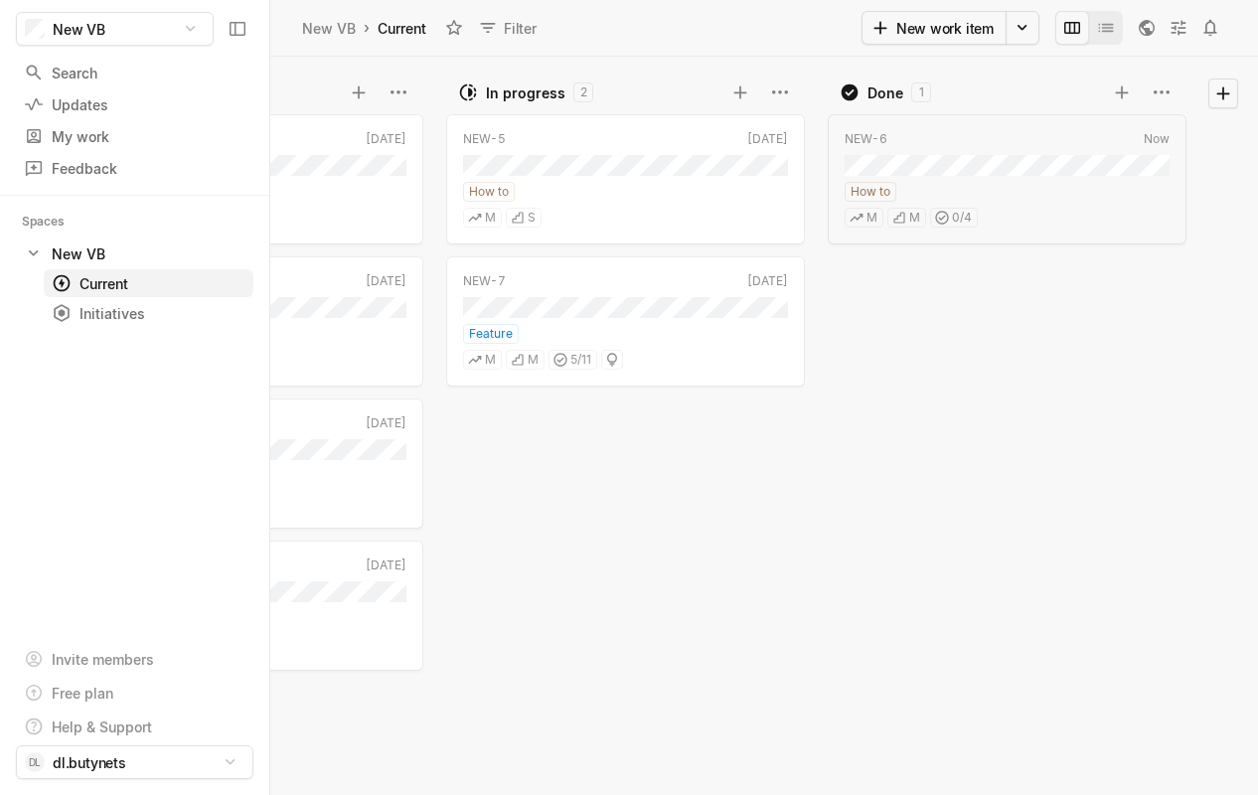
click at [957, 384] on div "NEW-6 Now How to M M 0 / 4" at bounding box center [1012, 451] width 368 height 687
click at [95, 102] on div "Updates" at bounding box center [98, 104] width 149 height 21
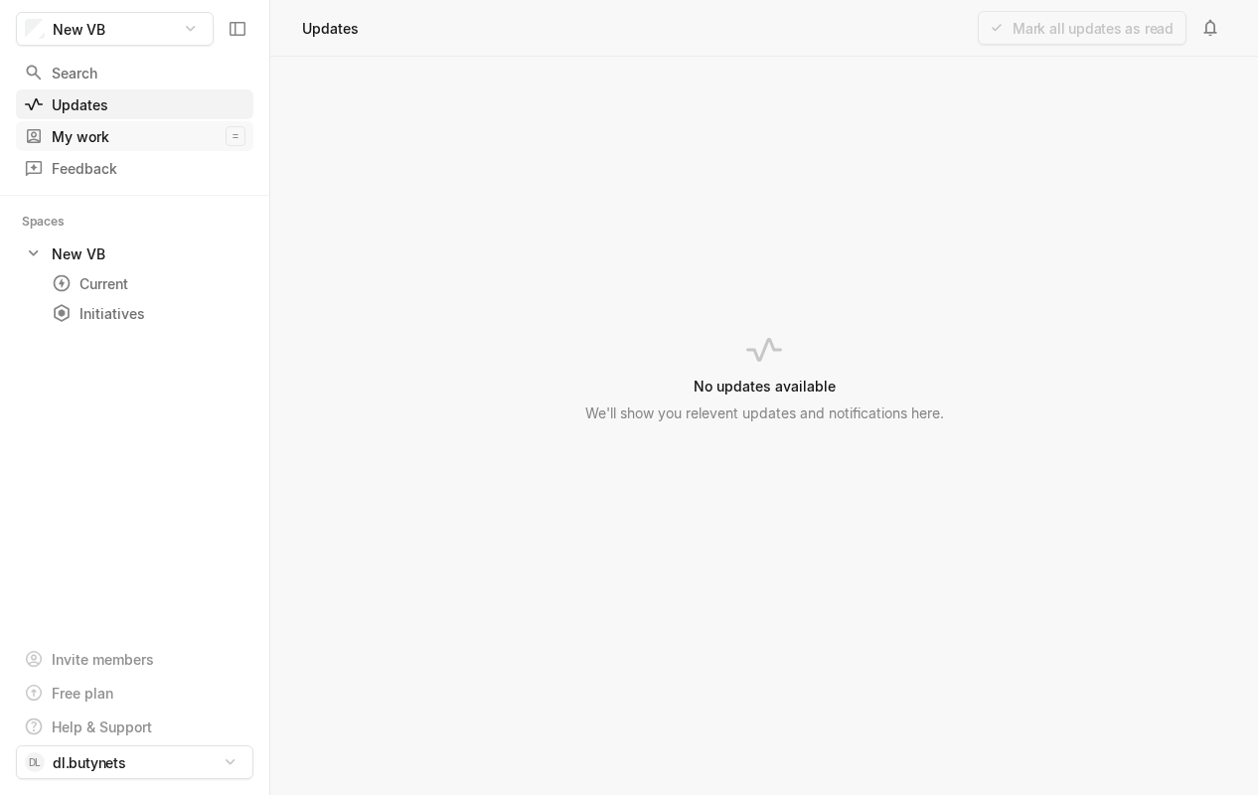
click at [93, 140] on div "My work" at bounding box center [125, 136] width 202 height 21
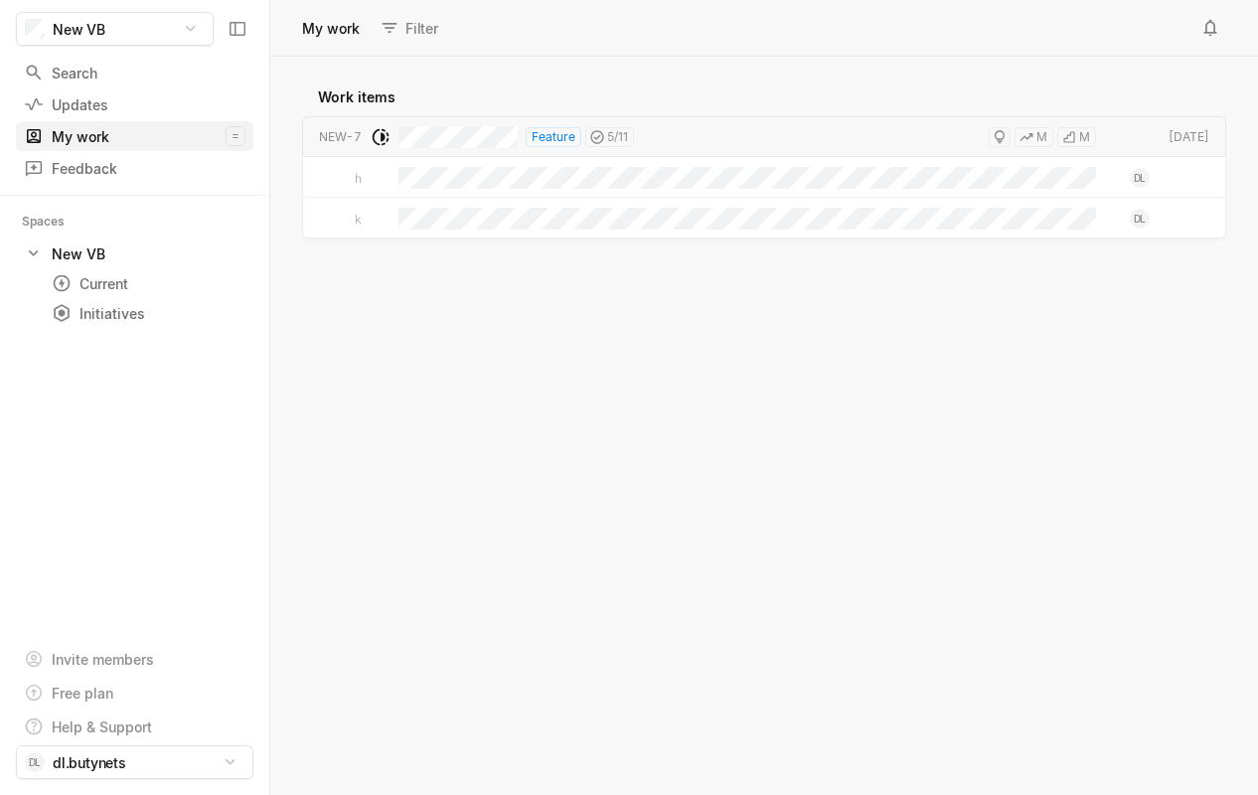
scroll to position [738, 988]
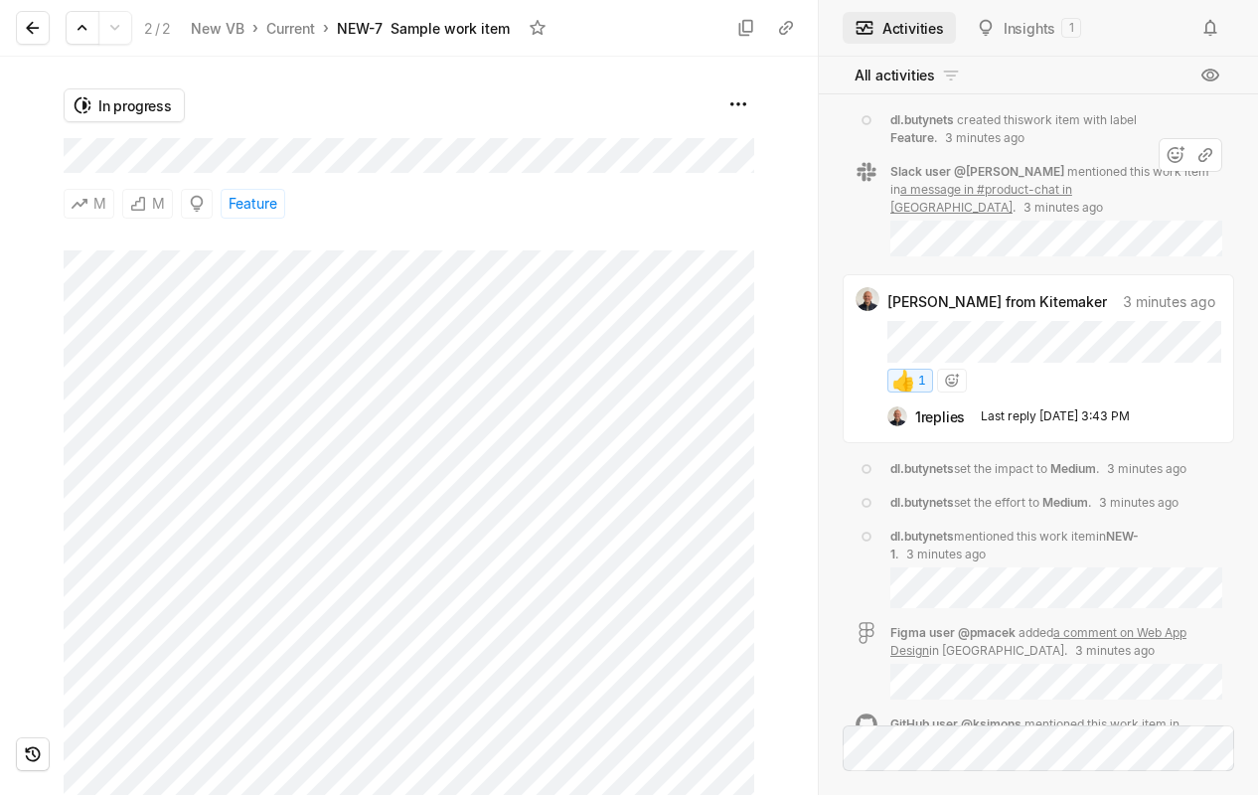
scroll to position [-80, 0]
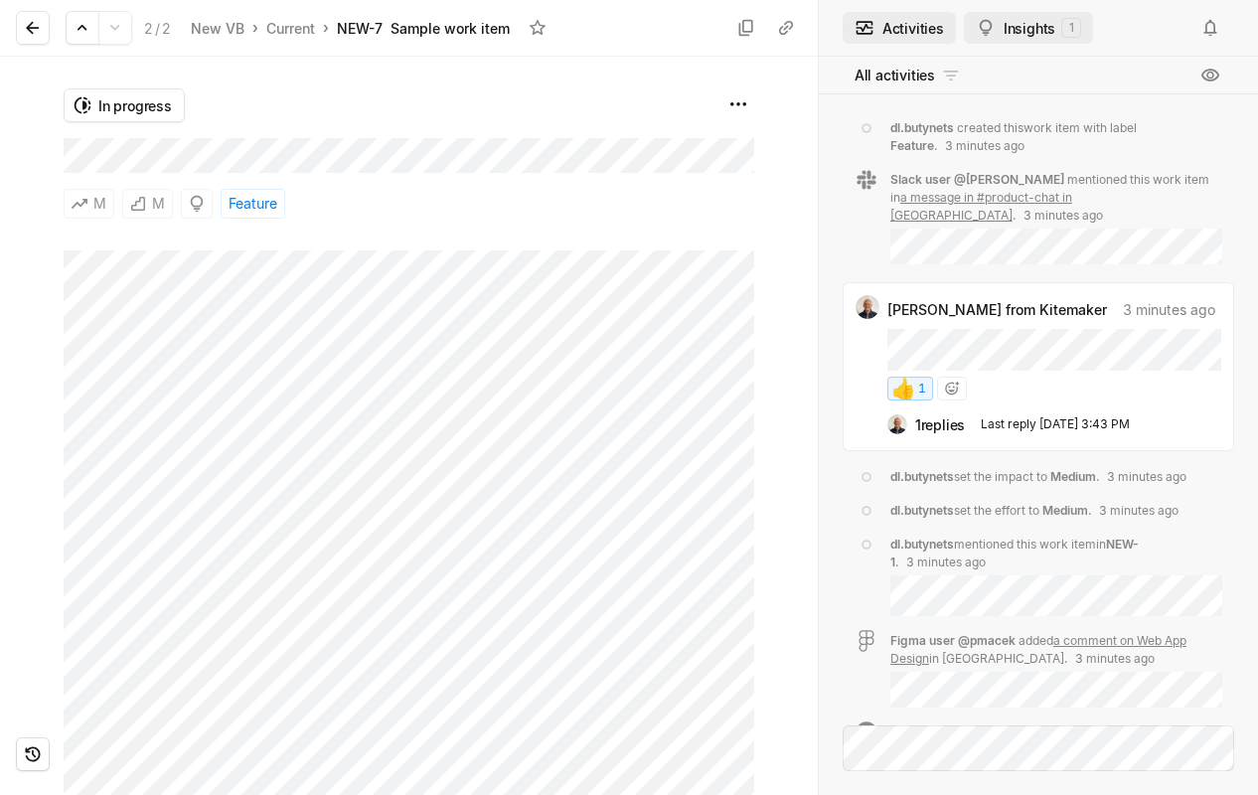
click at [1011, 34] on button "Insights 1" at bounding box center [1028, 28] width 129 height 32
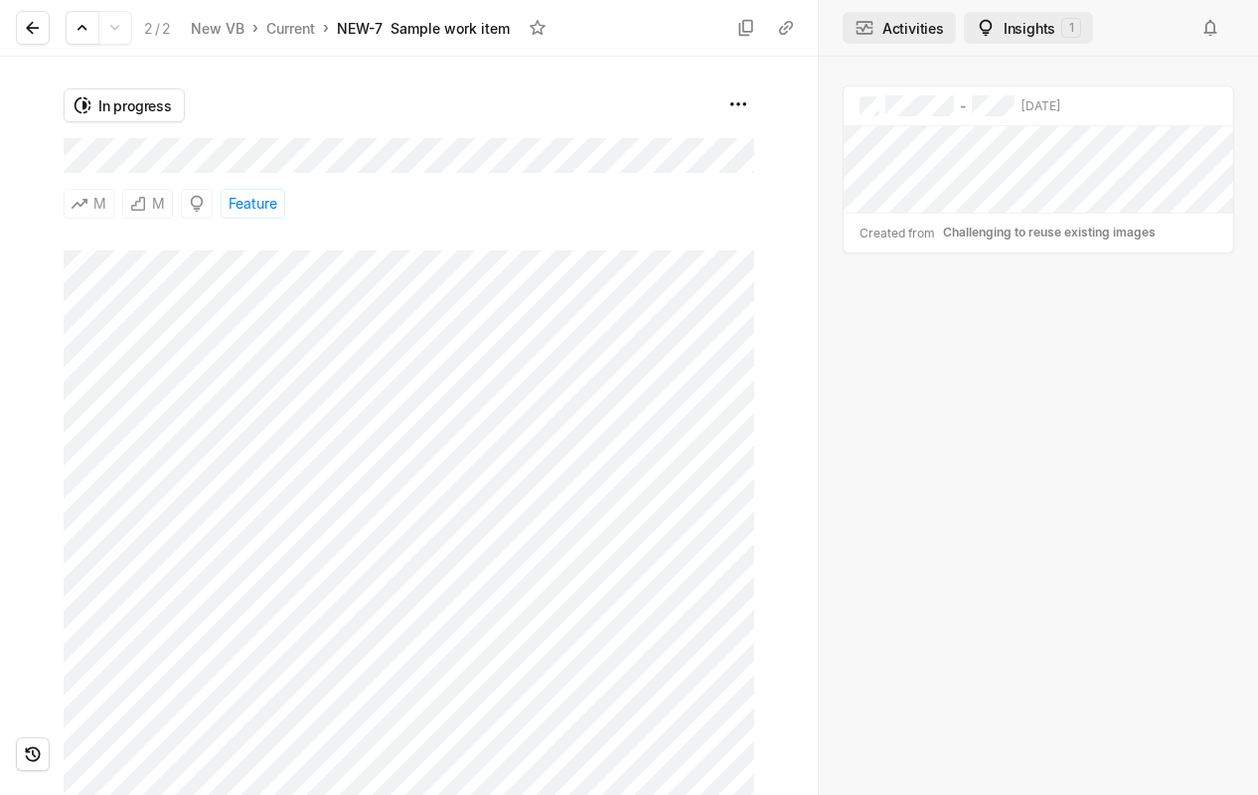
click at [913, 18] on button "Activities" at bounding box center [899, 28] width 113 height 32
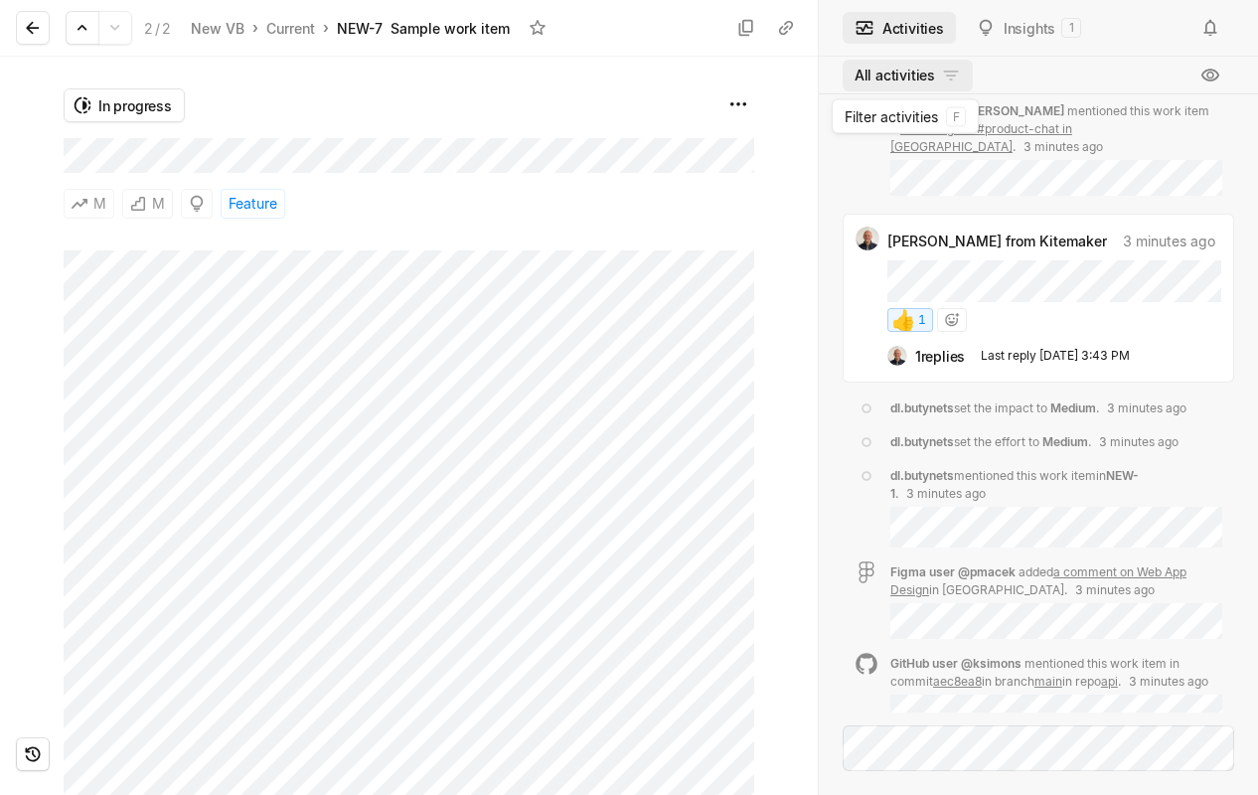
click at [947, 76] on html "New VB Search / Updates g then u My work = Feedback g then f Spaces New VB 1 Cu…" at bounding box center [629, 397] width 1258 height 795
click at [535, 28] on html "New VB Search / Updates g then u My work = Feedback g then f Spaces New VB 1 Cu…" at bounding box center [629, 397] width 1258 height 795
click at [77, 29] on icon at bounding box center [83, 28] width 20 height 20
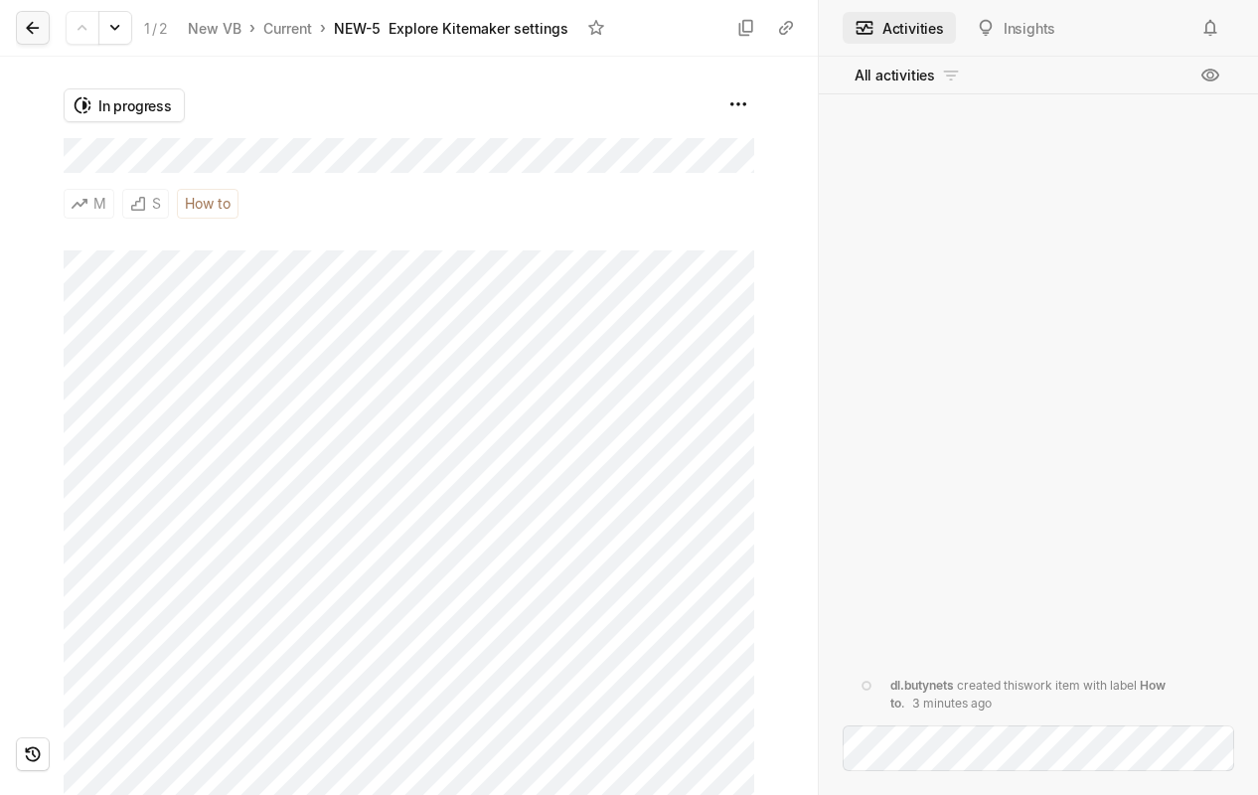
click at [32, 35] on icon at bounding box center [33, 28] width 20 height 20
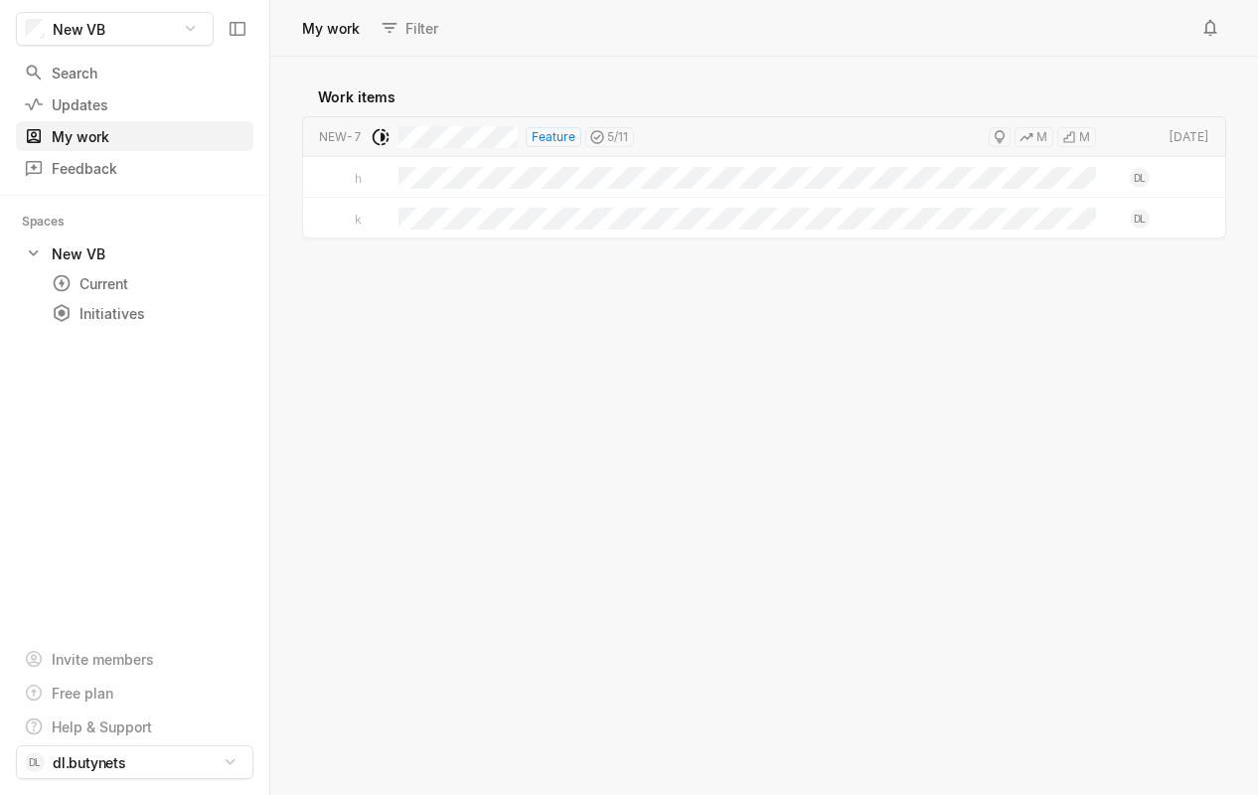
scroll to position [738, 988]
click at [92, 169] on div "Feedback" at bounding box center [98, 168] width 149 height 21
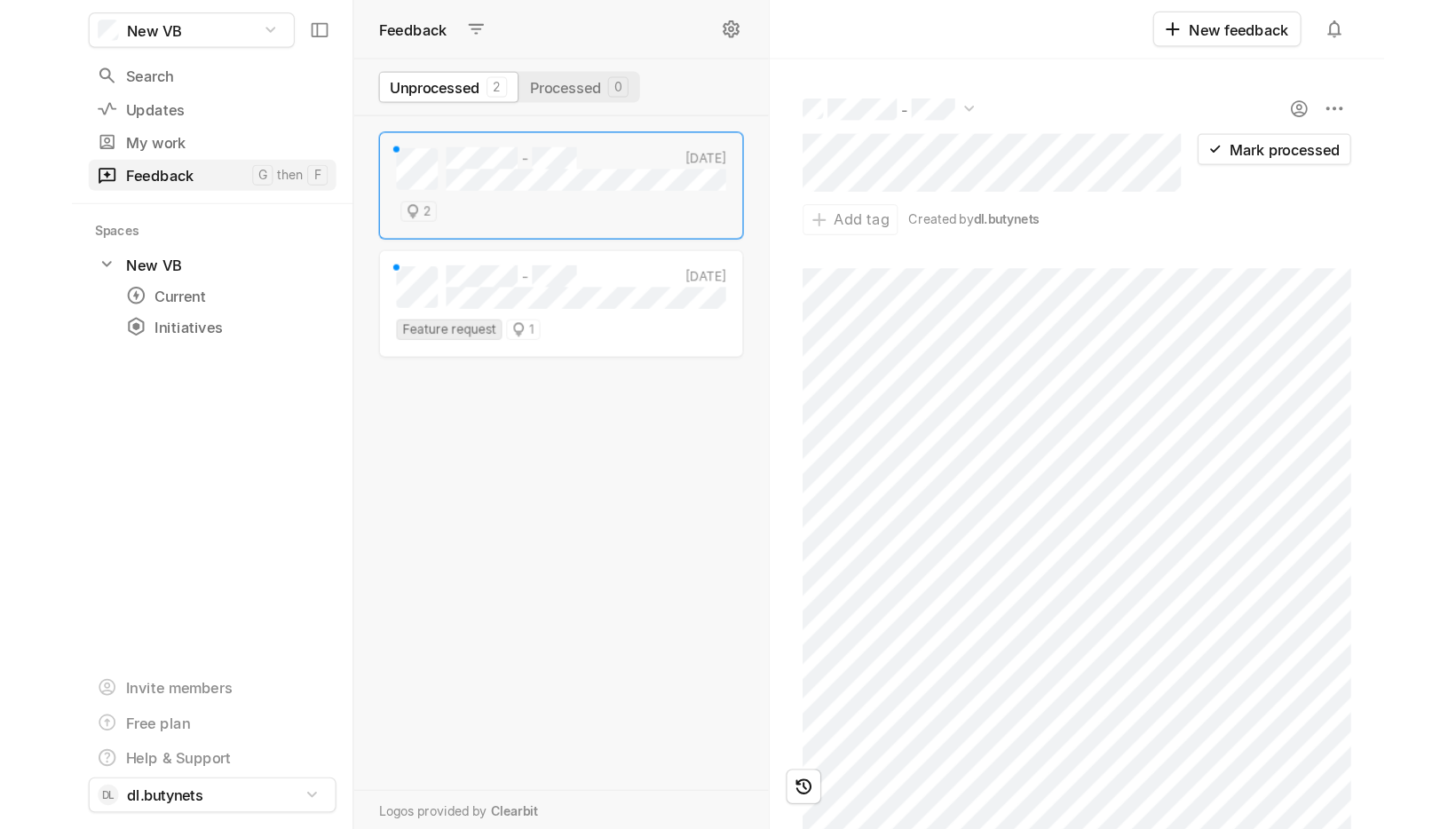
scroll to position [611, 355]
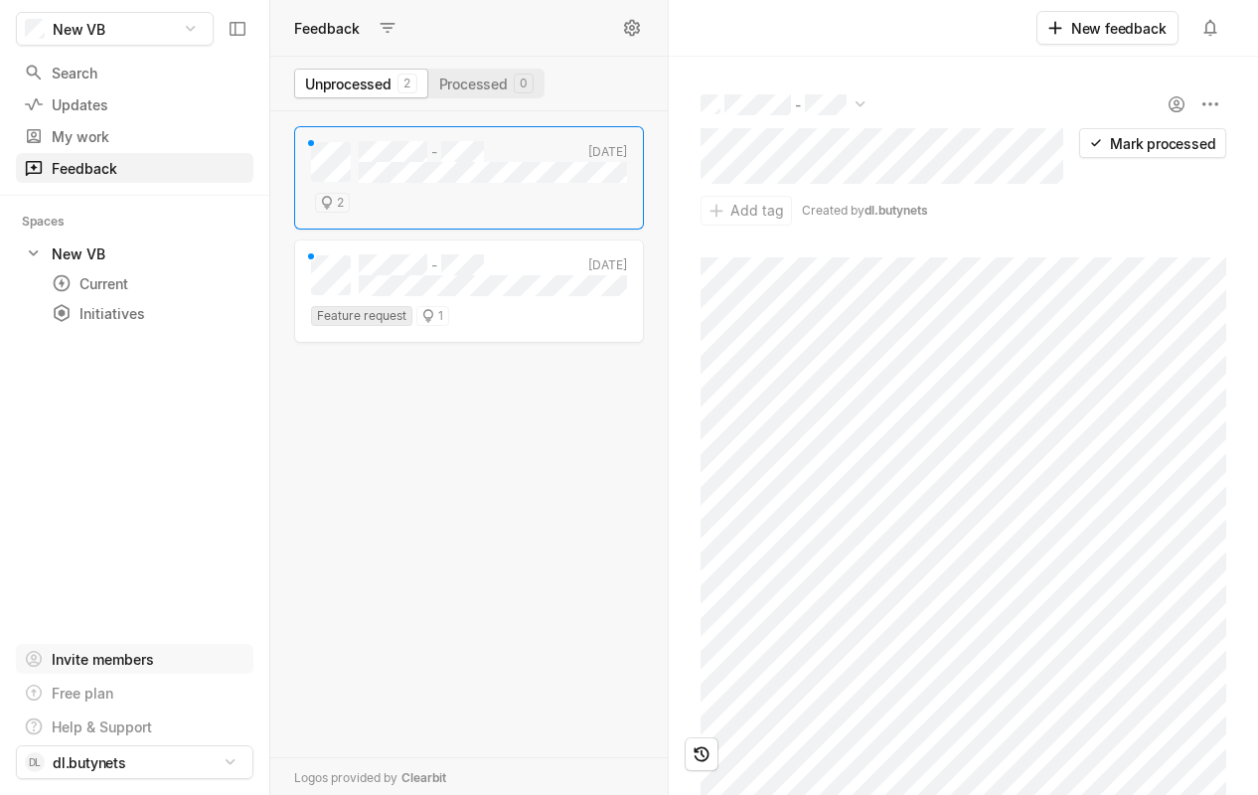
click at [93, 664] on div "Invite members" at bounding box center [103, 659] width 102 height 21
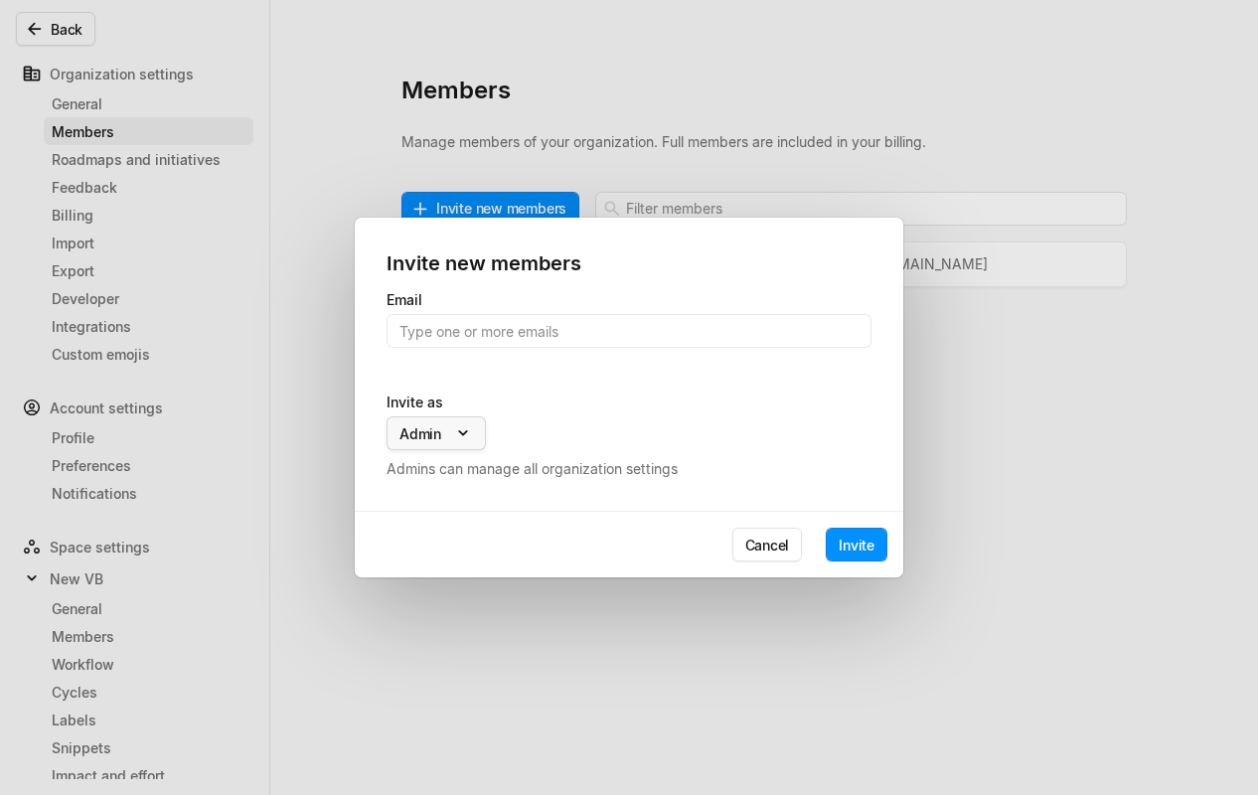
click at [452, 433] on body "New VB Search / Updates g then u My work = Feedback g then f Spaces New VB 1 Cu…" at bounding box center [629, 397] width 1258 height 795
click at [443, 474] on span "Member" at bounding box center [426, 465] width 54 height 21
click at [760, 545] on div "Invite new members Email Invite as Admin Admin Member Guest Admins can manage a…" at bounding box center [629, 397] width 1258 height 795
click at [760, 545] on button "Cancel" at bounding box center [767, 545] width 71 height 34
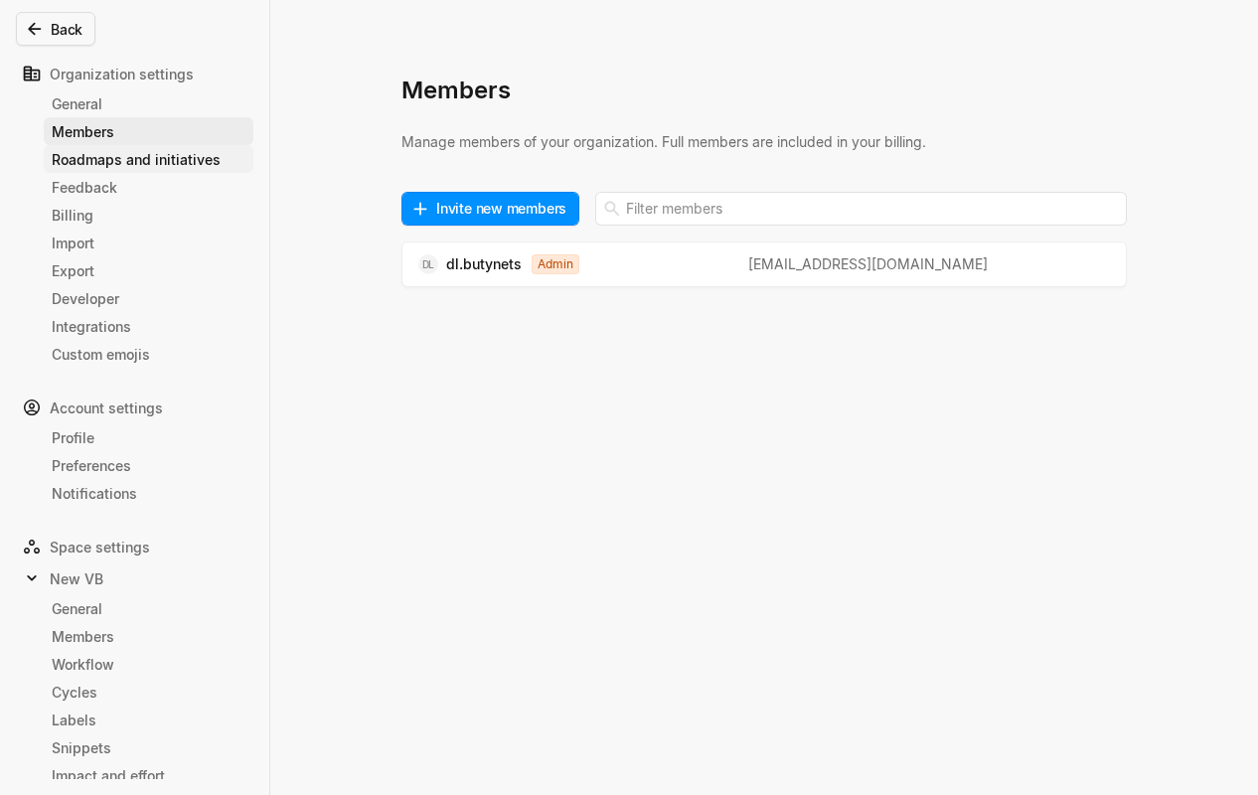
click at [134, 167] on div "Roadmaps and initiatives" at bounding box center [149, 159] width 194 height 21
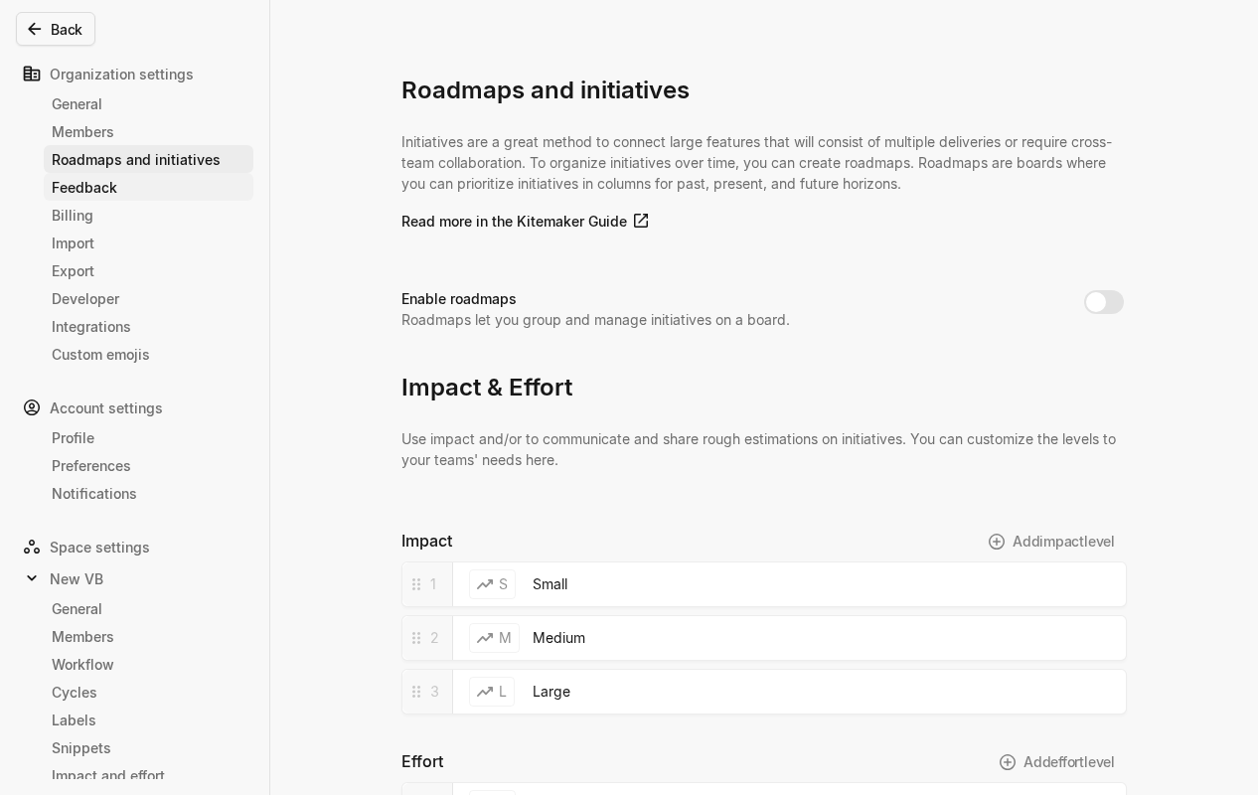
click at [109, 187] on div "Feedback" at bounding box center [149, 187] width 194 height 21
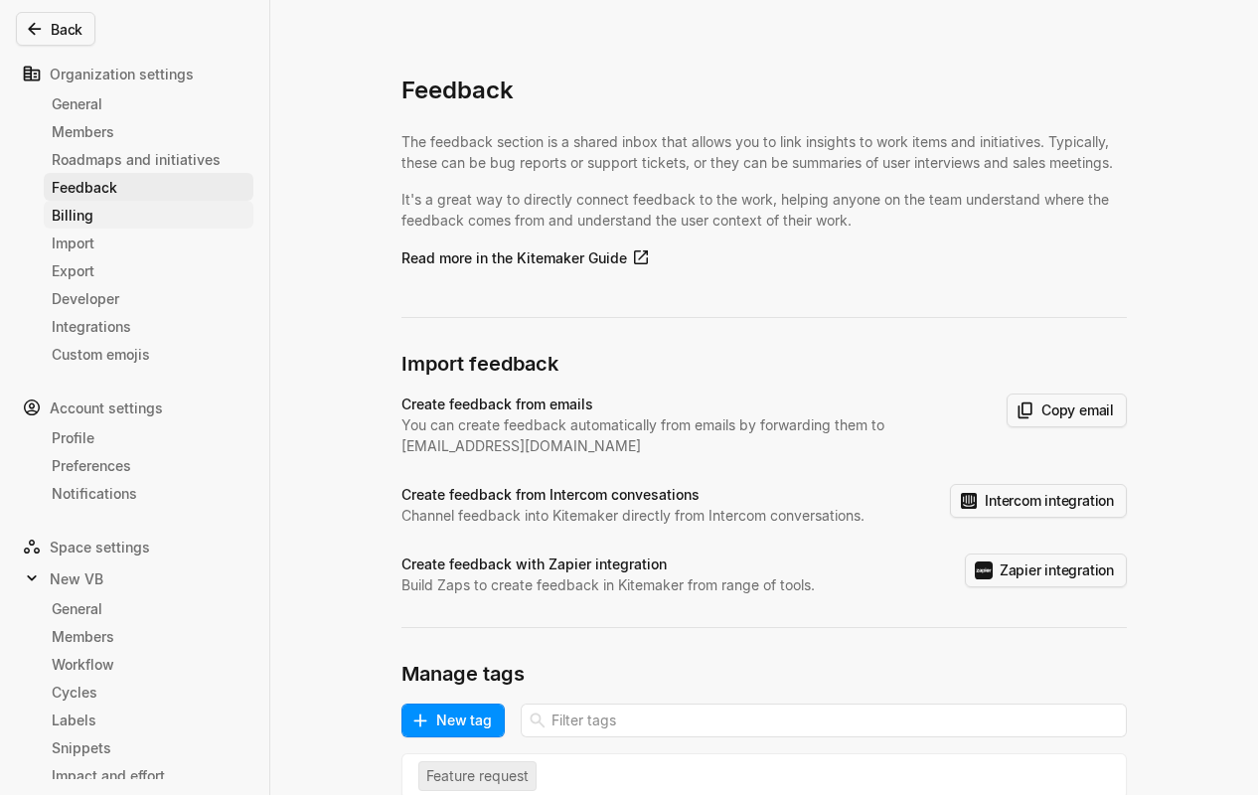
click at [100, 221] on div "Billing" at bounding box center [149, 215] width 194 height 21
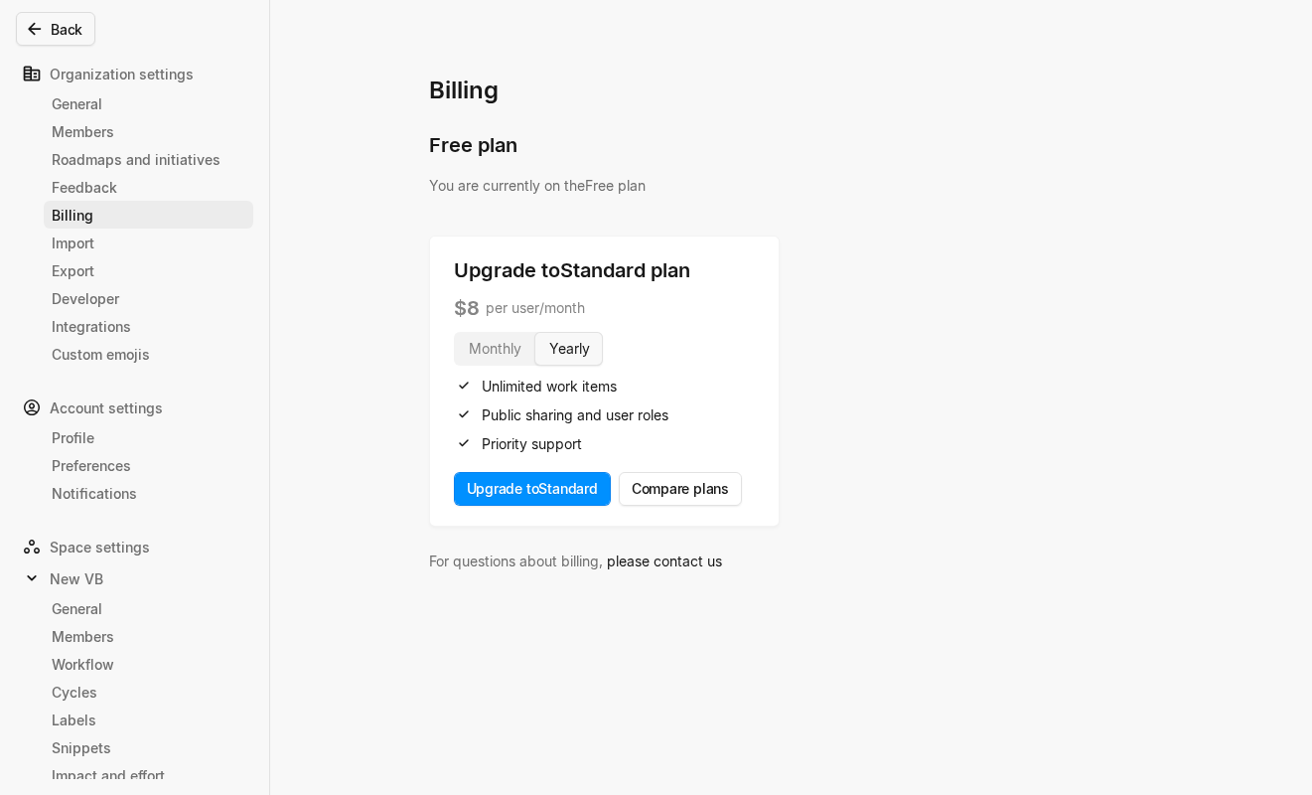
click at [1004, 447] on div "Upgrade to Standard plan $ 8 per user/month Monthly Yearly Unlimited work items…" at bounding box center [791, 380] width 725 height 291
